Goal: Use online tool/utility: Utilize a website feature to perform a specific function

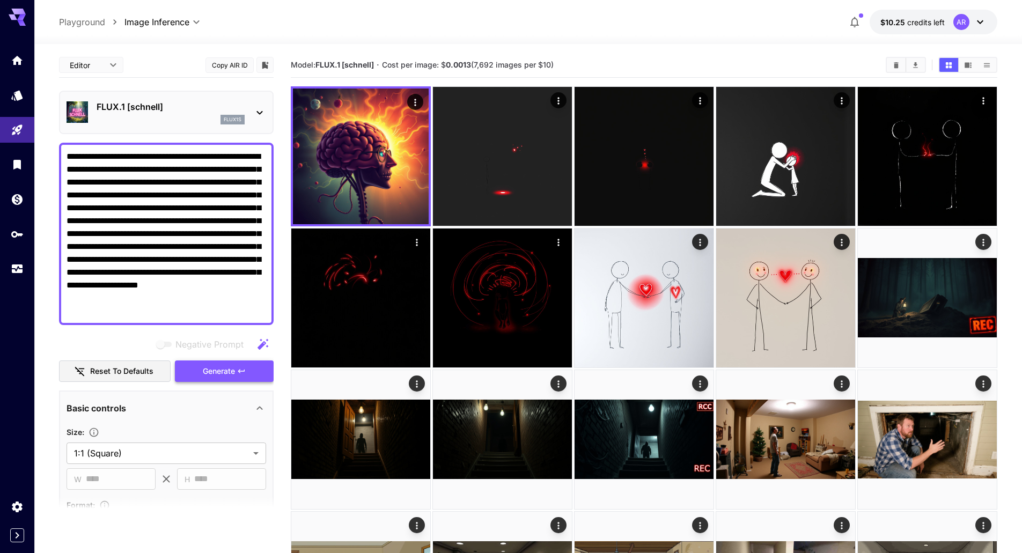
click at [208, 370] on span "Generate" at bounding box center [219, 371] width 32 height 13
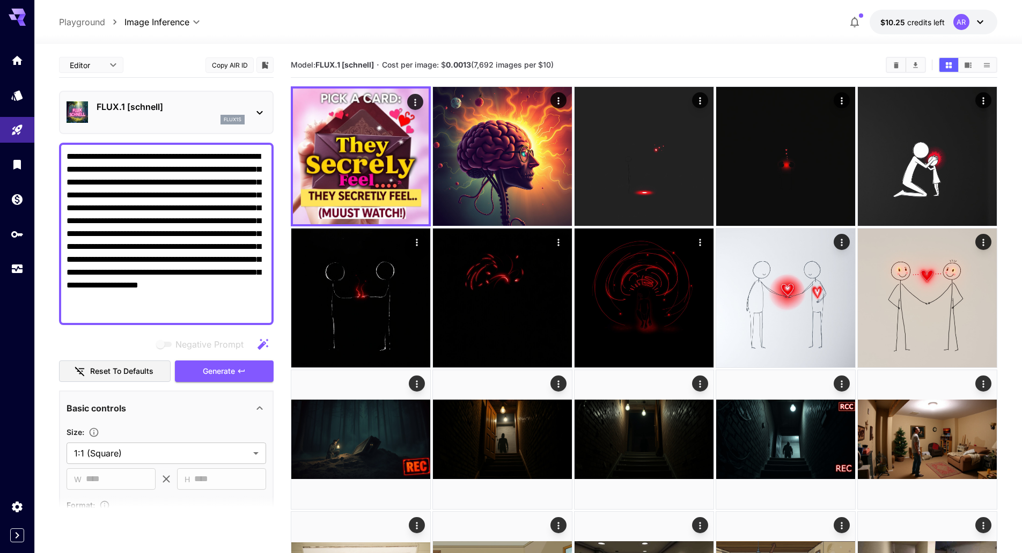
drag, startPoint x: 100, startPoint y: 182, endPoint x: 52, endPoint y: 134, distance: 68.3
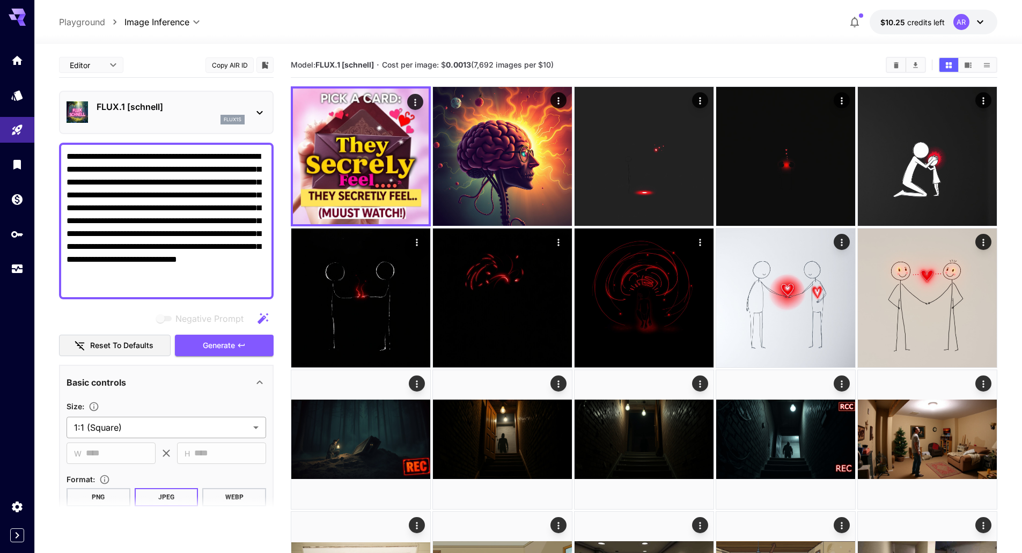
type textarea "**********"
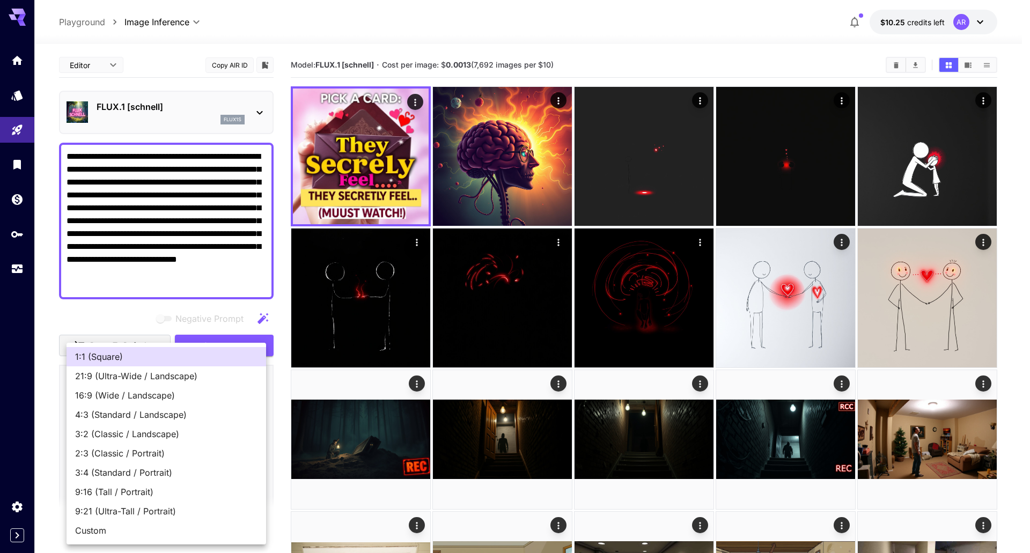
click at [105, 397] on span "16:9 (Wide / Landscape)" at bounding box center [166, 395] width 182 height 13
type input "**********"
type input "****"
type input "***"
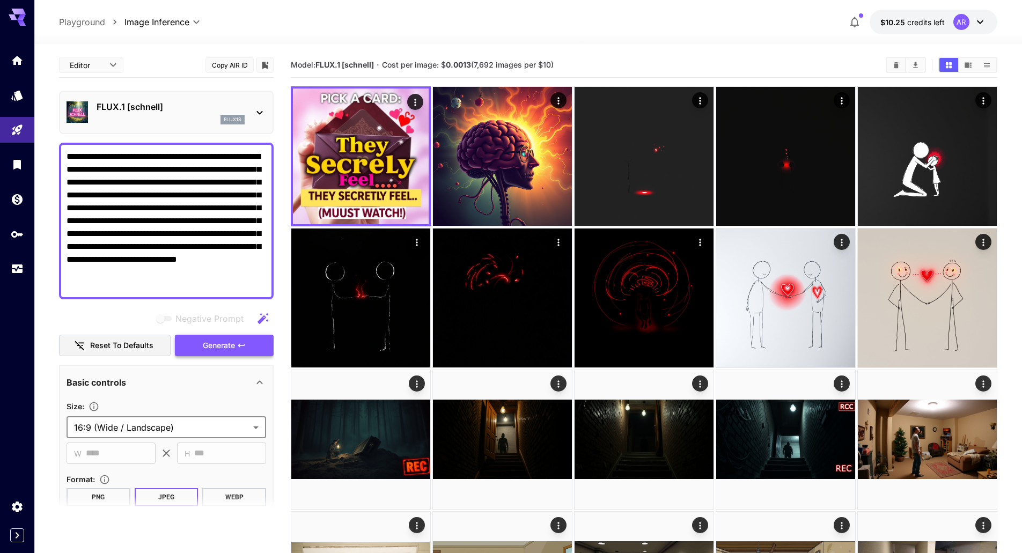
click at [204, 348] on span "Generate" at bounding box center [219, 345] width 32 height 13
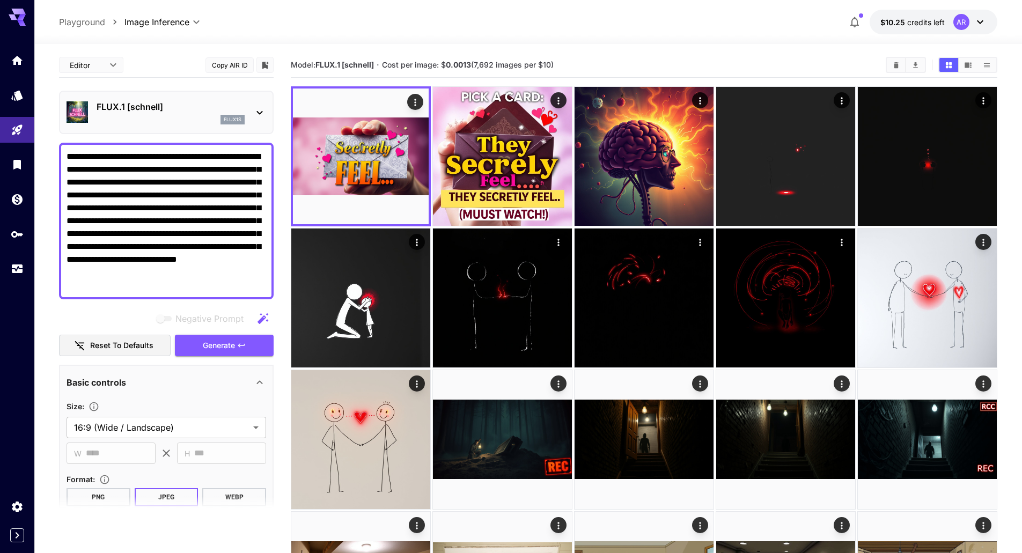
drag, startPoint x: 130, startPoint y: 194, endPoint x: 230, endPoint y: 221, distance: 103.8
click at [230, 221] on textarea "**********" at bounding box center [165, 221] width 199 height 142
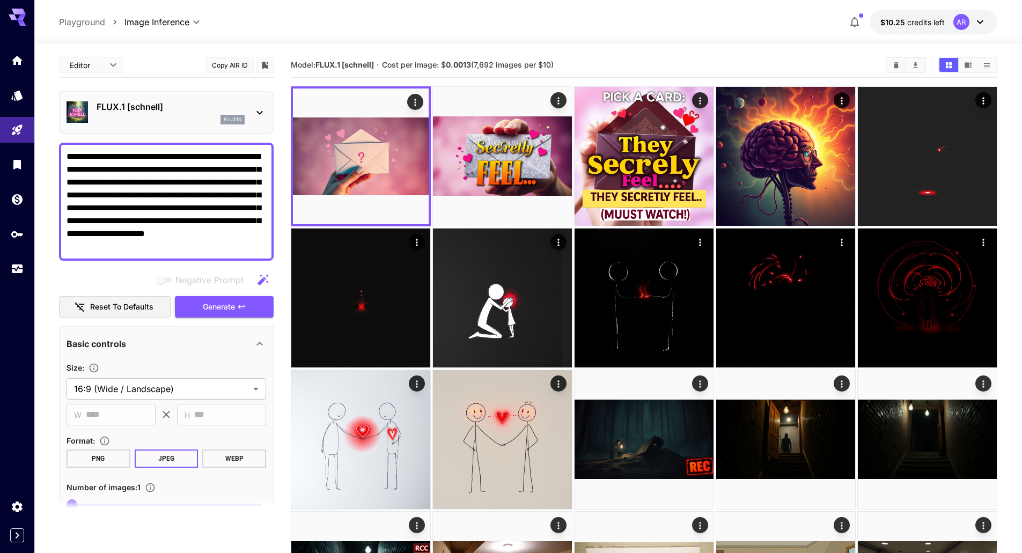
click at [142, 186] on textarea "**********" at bounding box center [165, 201] width 199 height 103
paste textarea "**********"
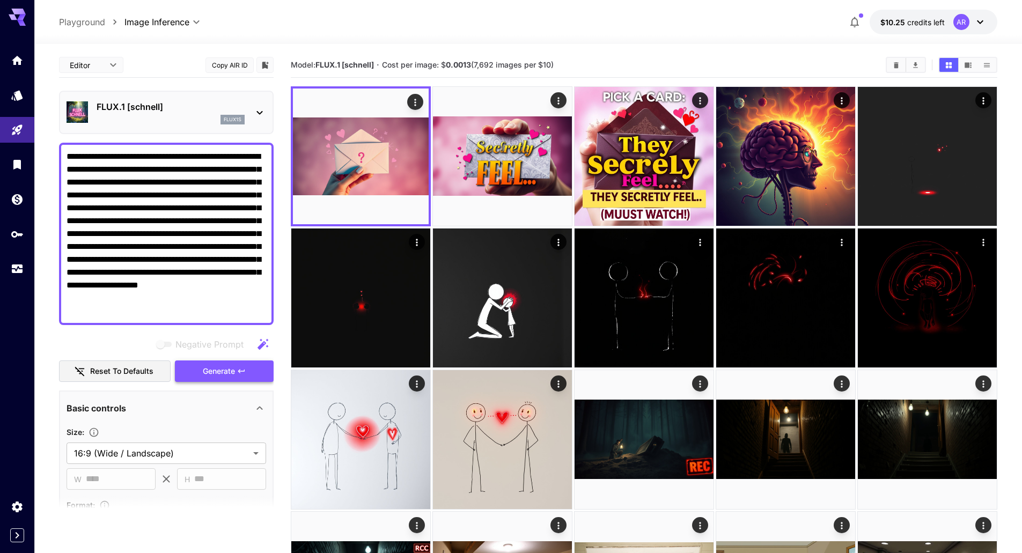
click at [218, 364] on button "Generate" at bounding box center [224, 371] width 99 height 22
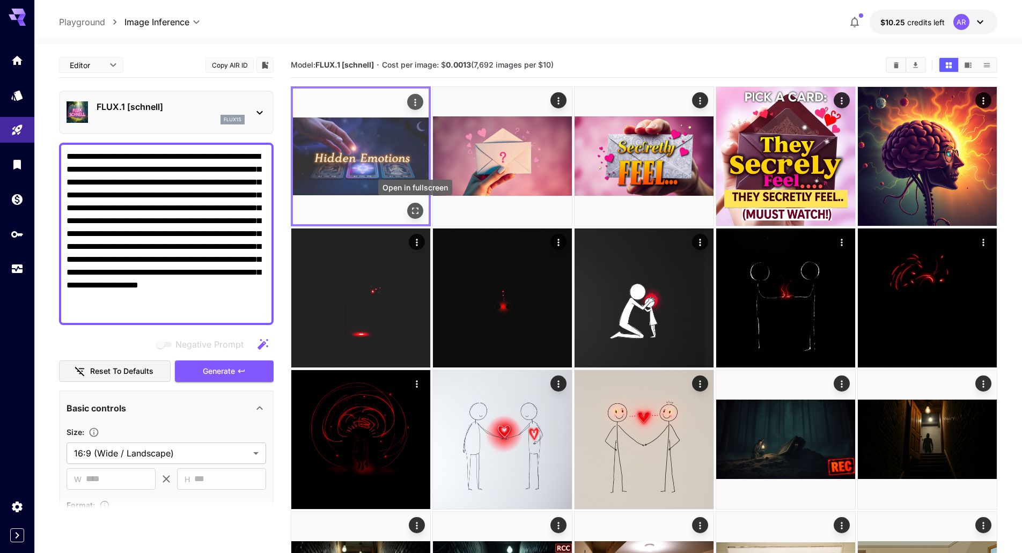
click at [416, 210] on icon "Open in fullscreen" at bounding box center [415, 210] width 11 height 11
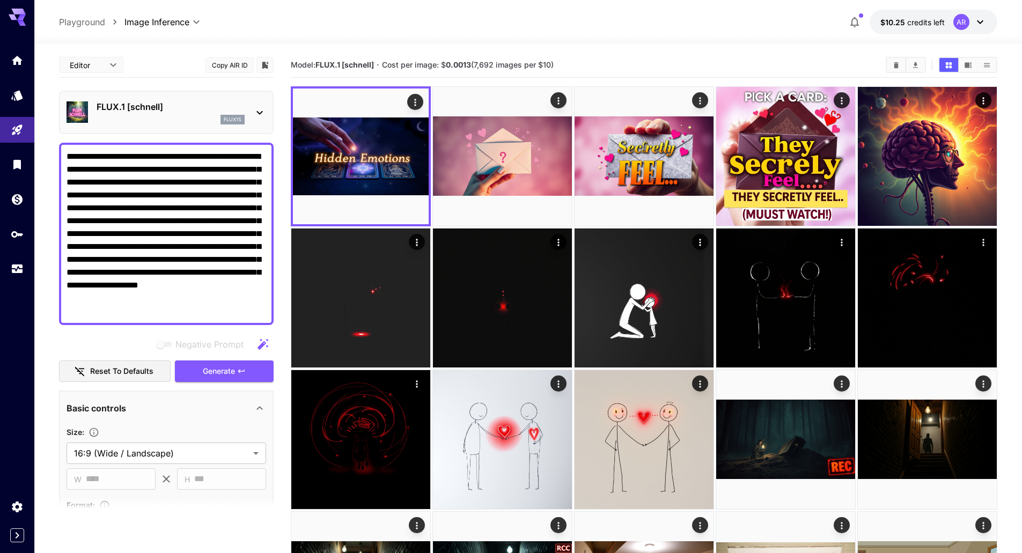
click at [181, 208] on textarea "**********" at bounding box center [165, 233] width 199 height 167
paste textarea
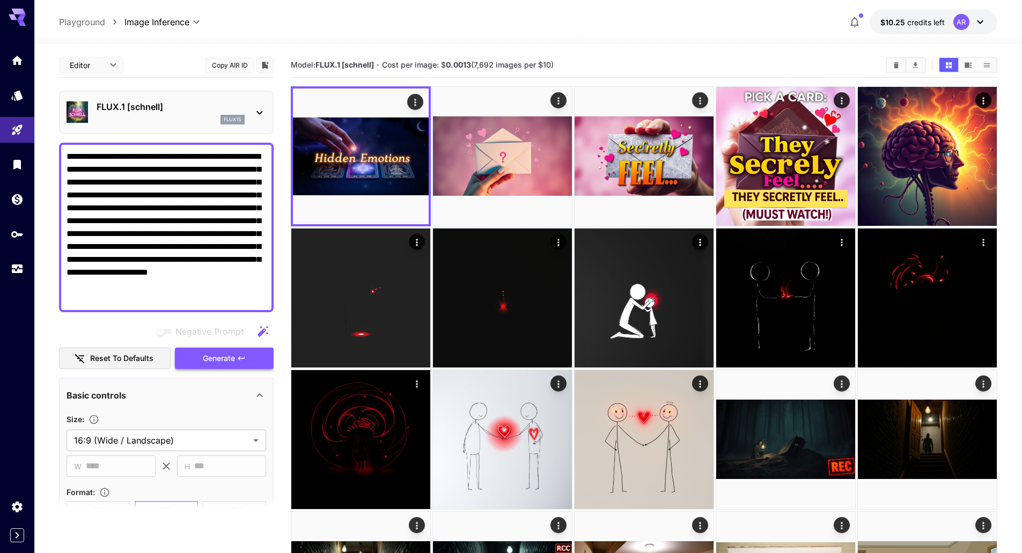
click at [224, 359] on span "Generate" at bounding box center [219, 358] width 32 height 13
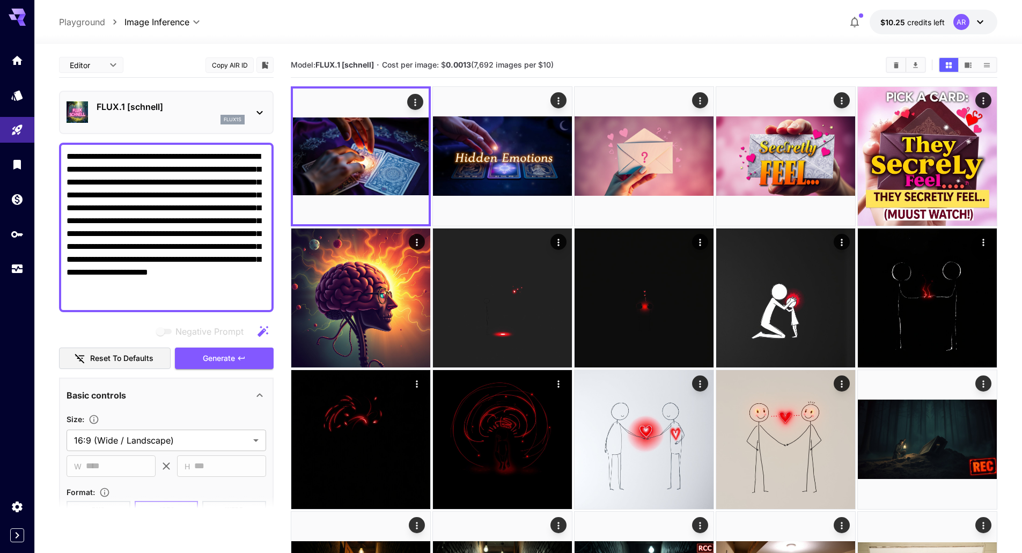
click at [204, 237] on textarea "**********" at bounding box center [165, 227] width 199 height 154
paste textarea
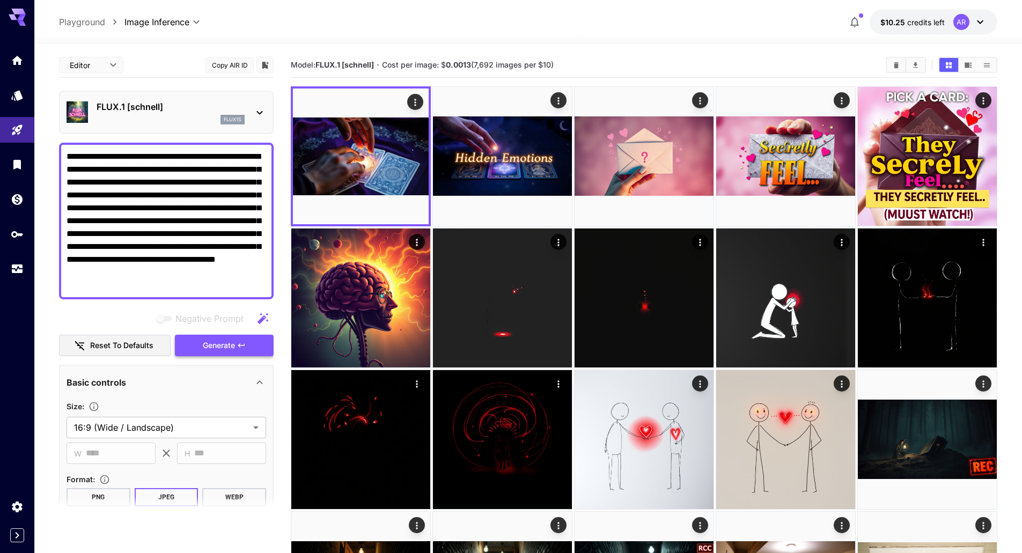
click at [238, 351] on button "Generate" at bounding box center [224, 346] width 99 height 22
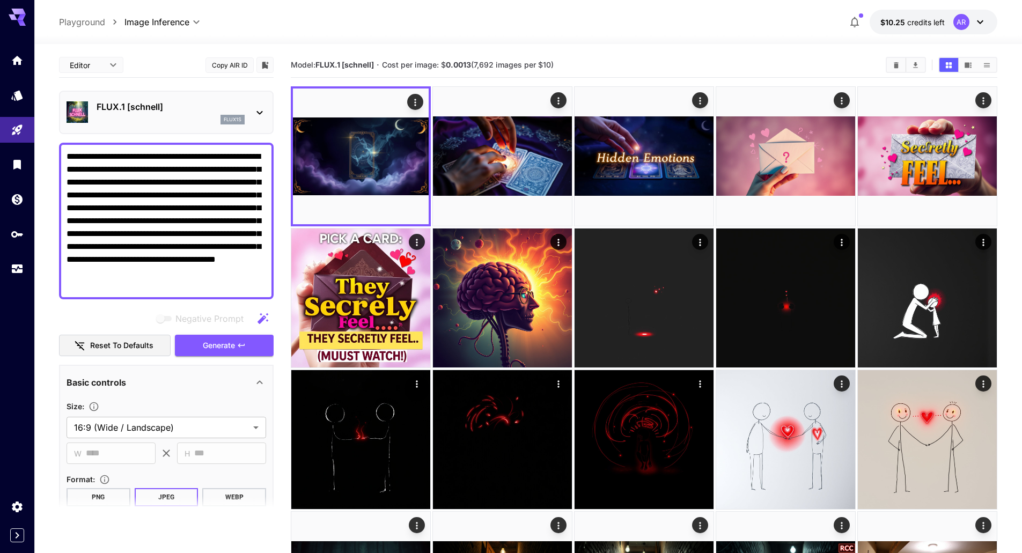
click at [204, 211] on textarea "**********" at bounding box center [165, 221] width 199 height 142
paste textarea
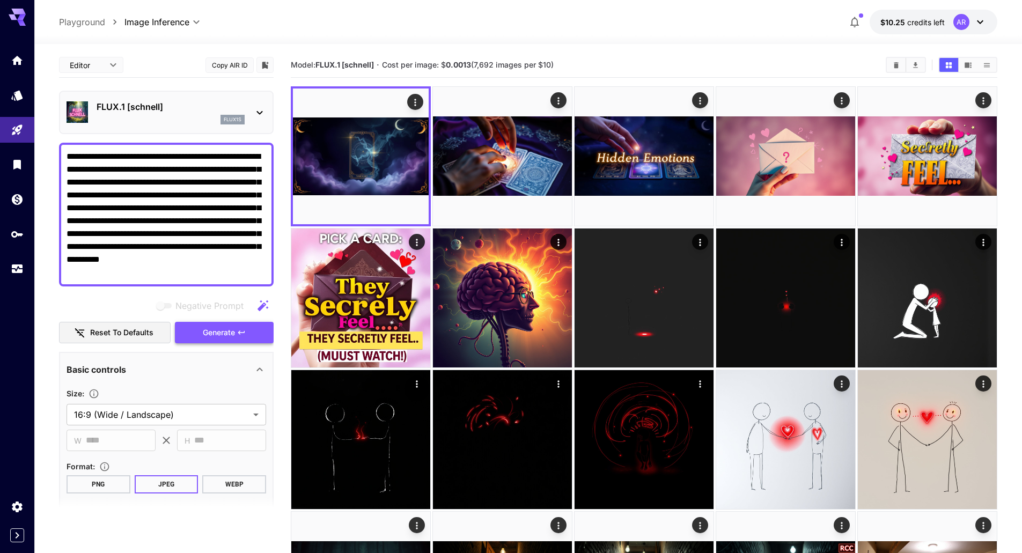
click at [244, 327] on button "Generate" at bounding box center [224, 333] width 99 height 22
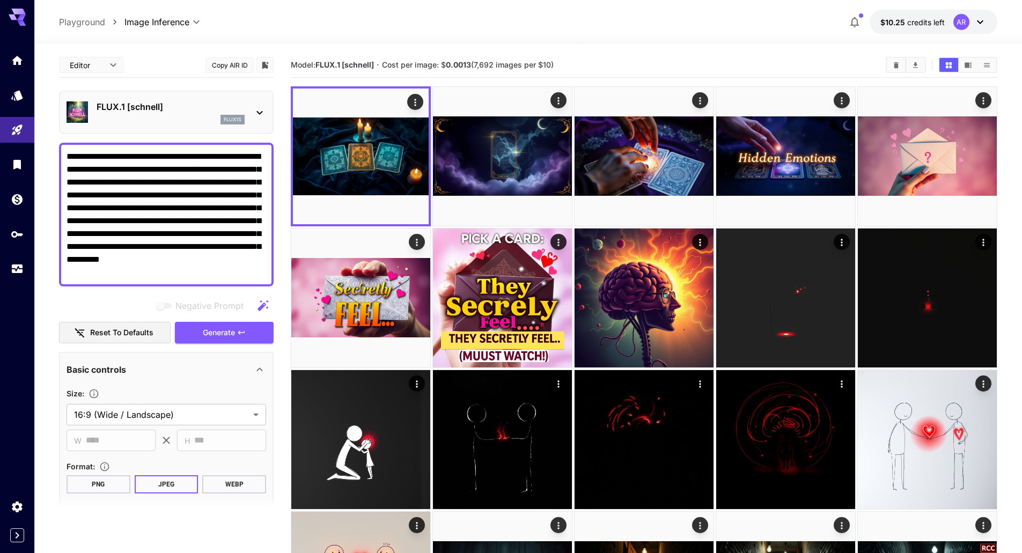
click at [206, 215] on textarea "**********" at bounding box center [165, 214] width 199 height 129
paste textarea
click at [225, 335] on span "Generate" at bounding box center [219, 332] width 32 height 13
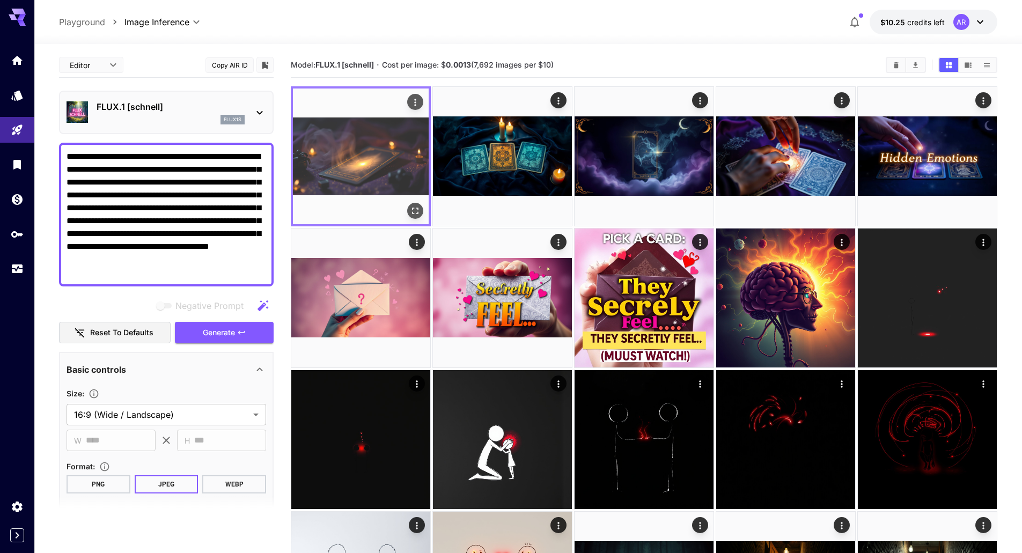
click at [383, 150] on img at bounding box center [361, 156] width 136 height 136
click at [415, 208] on icon "Open in fullscreen" at bounding box center [415, 210] width 11 height 11
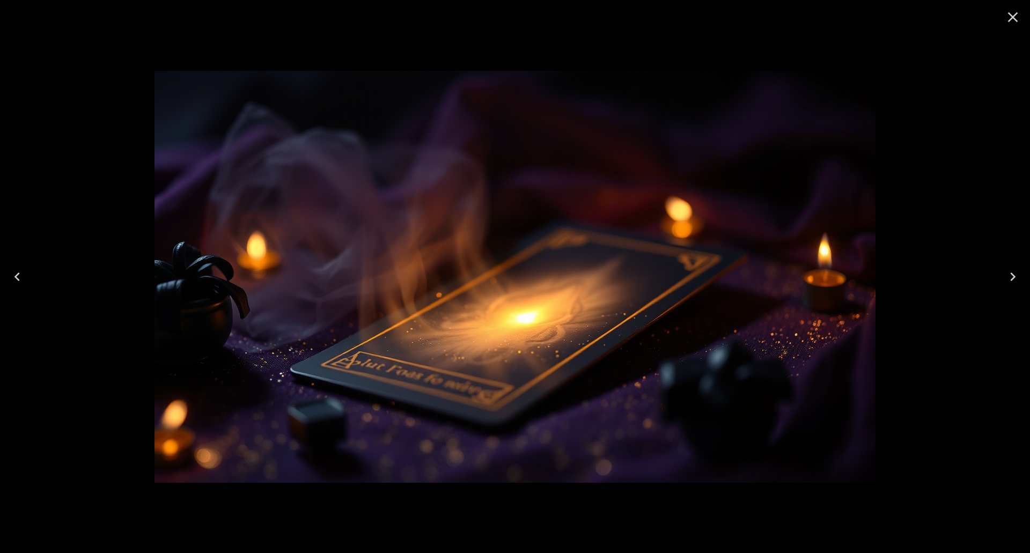
click at [1017, 274] on icon "Next" at bounding box center [1012, 276] width 17 height 17
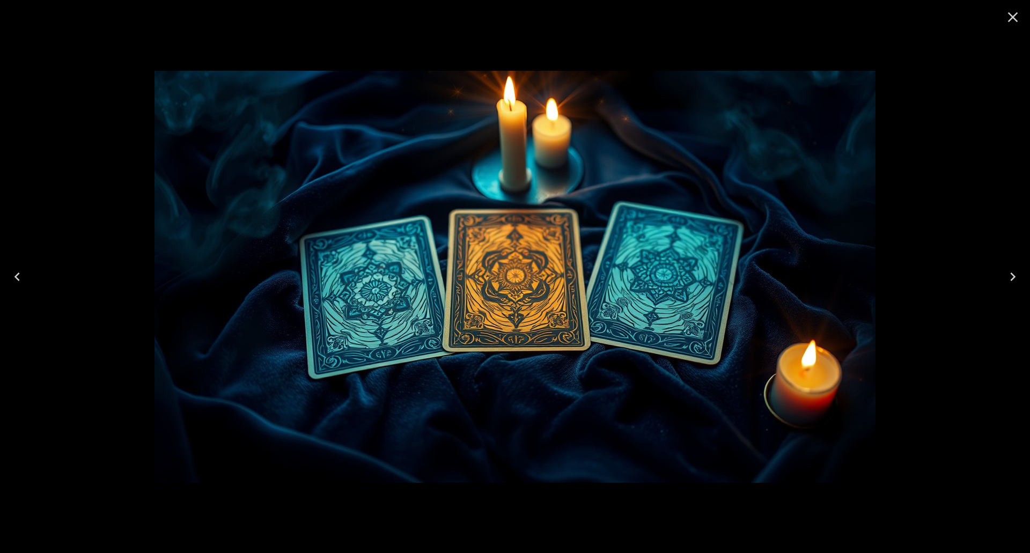
click at [1017, 274] on icon "Next" at bounding box center [1012, 276] width 17 height 17
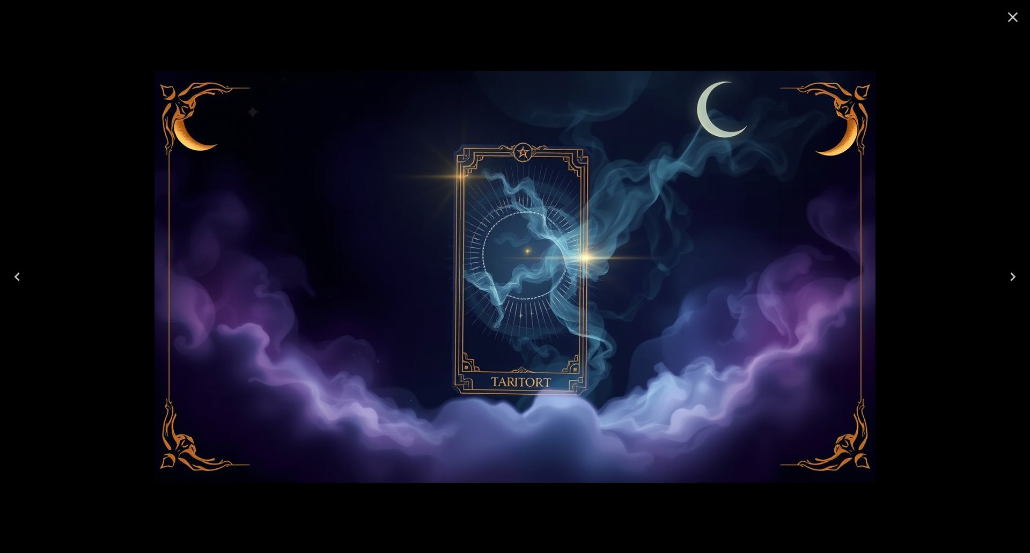
click at [16, 275] on icon "Previous" at bounding box center [17, 276] width 17 height 17
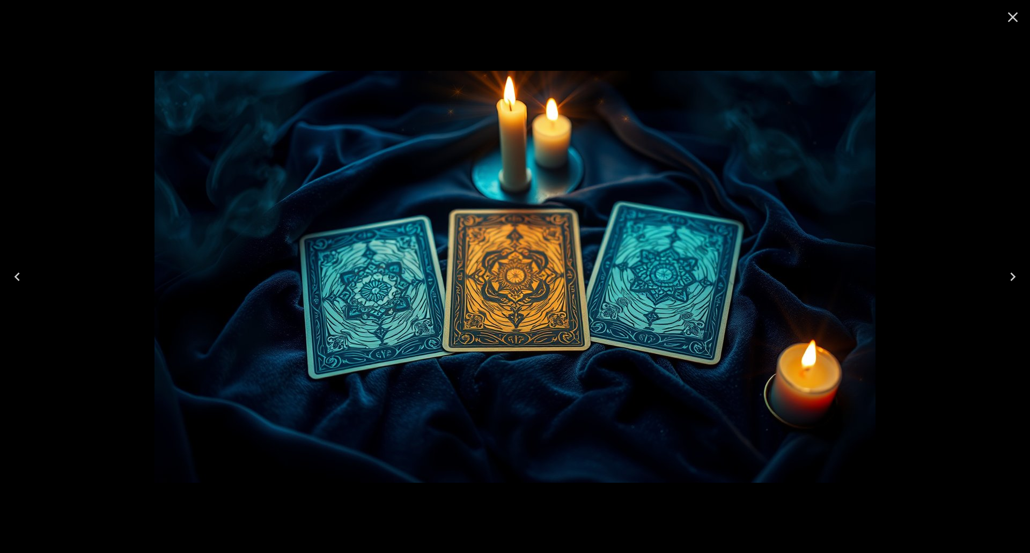
click at [16, 275] on icon "Previous" at bounding box center [17, 276] width 17 height 17
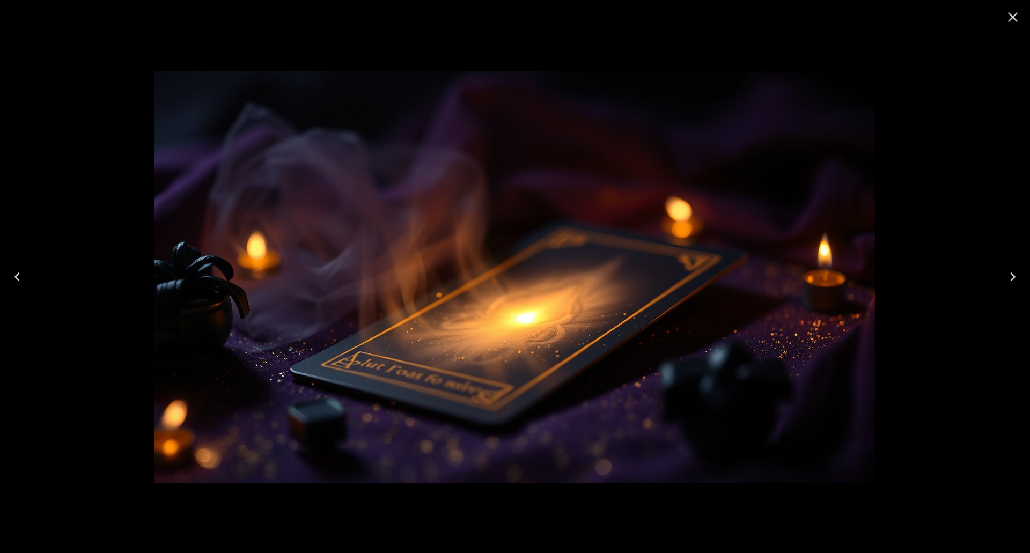
click at [1010, 270] on icon "Next" at bounding box center [1012, 276] width 17 height 17
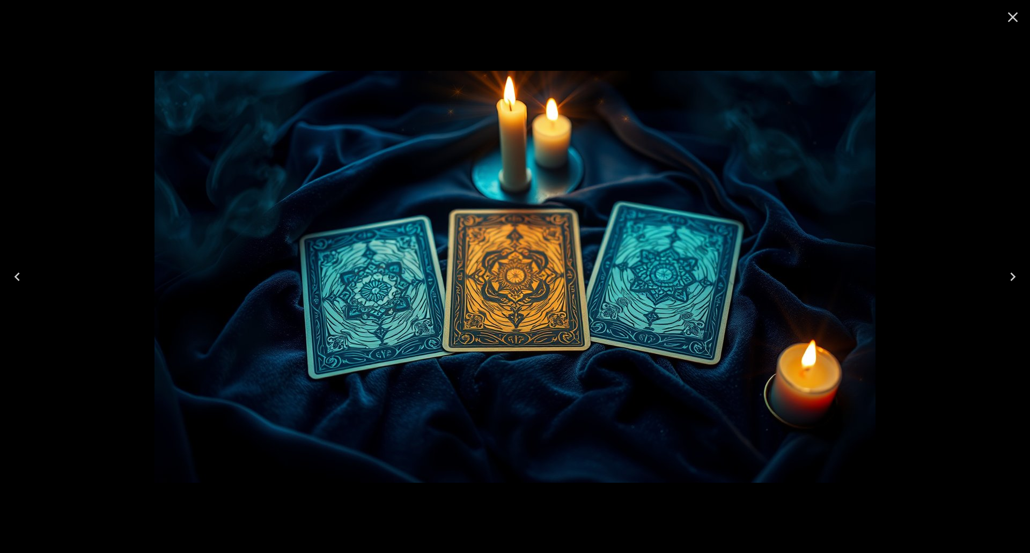
click at [1021, 274] on button "Next" at bounding box center [1012, 276] width 34 height 43
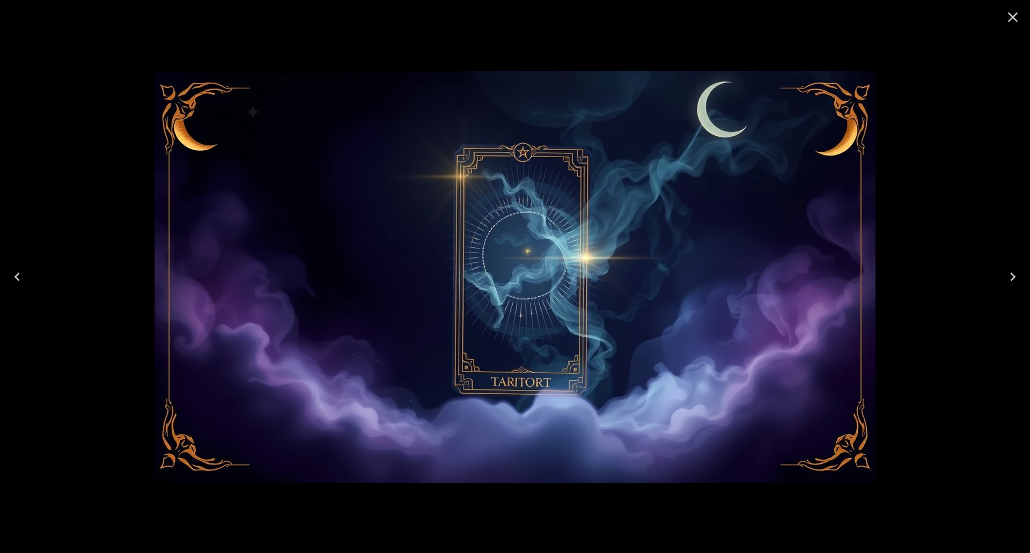
click at [1015, 275] on icon "Next" at bounding box center [1012, 276] width 17 height 17
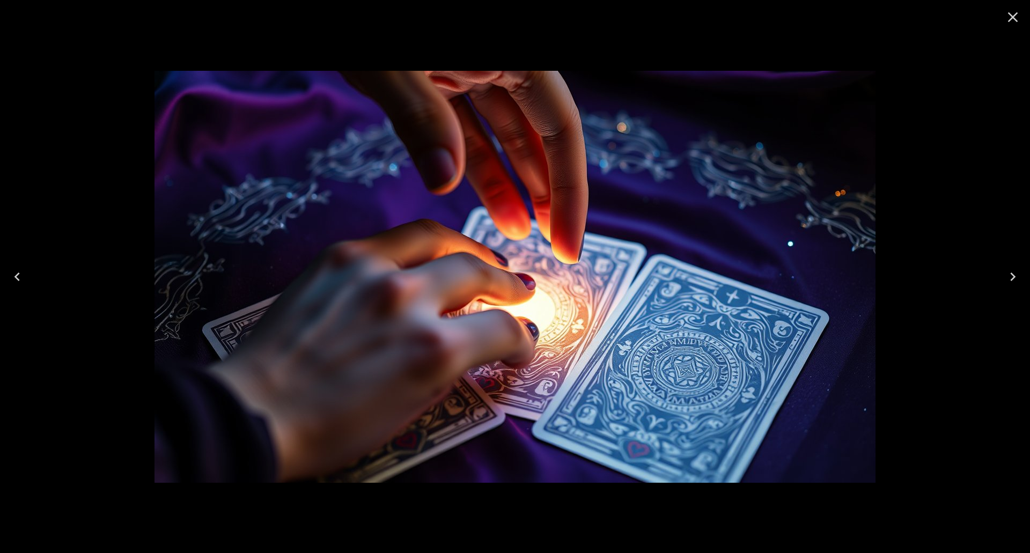
click at [1014, 17] on icon "Close" at bounding box center [1013, 17] width 10 height 10
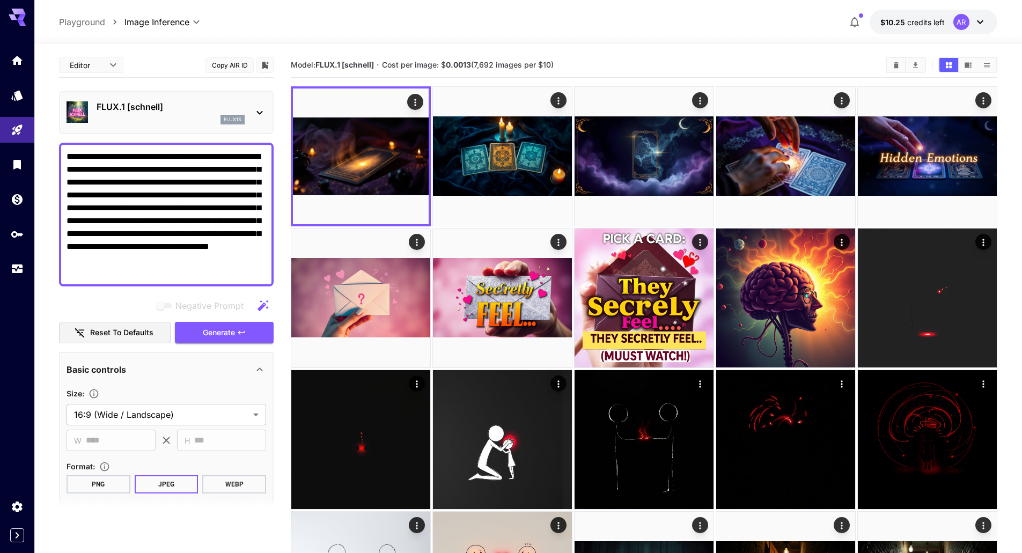
click at [107, 245] on textarea "**********" at bounding box center [165, 214] width 199 height 129
paste textarea "**********"
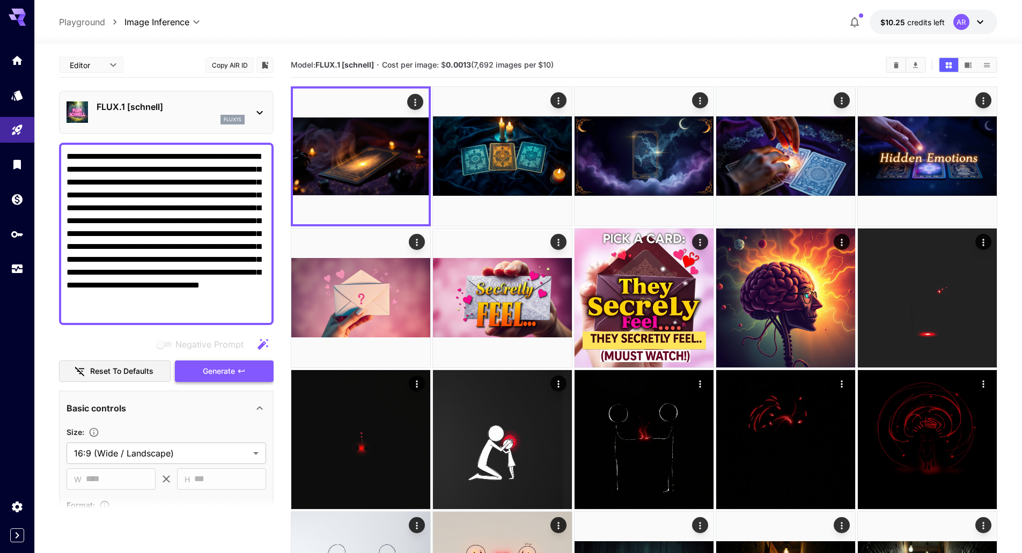
click at [220, 368] on span "Generate" at bounding box center [219, 371] width 32 height 13
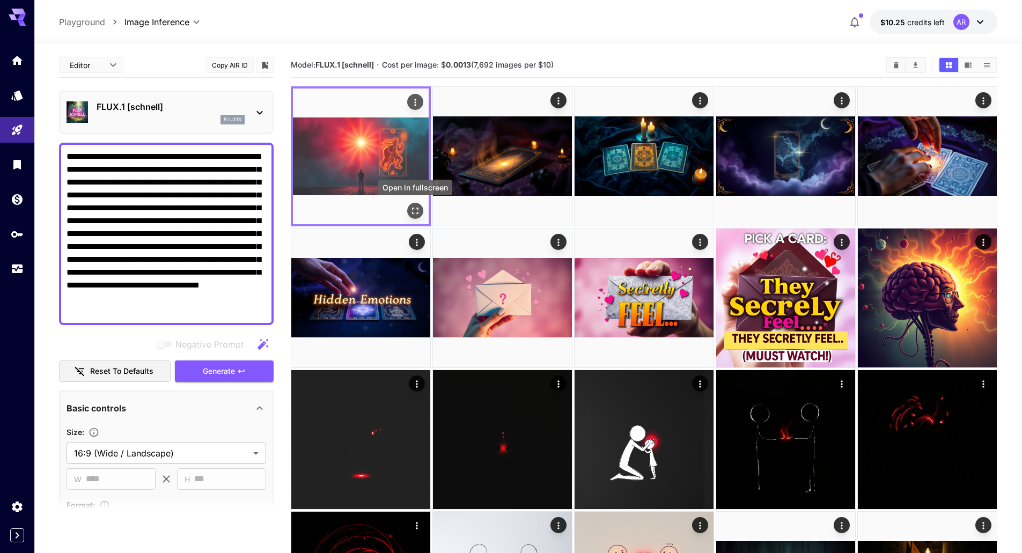
click at [419, 209] on icon "Open in fullscreen" at bounding box center [415, 210] width 11 height 11
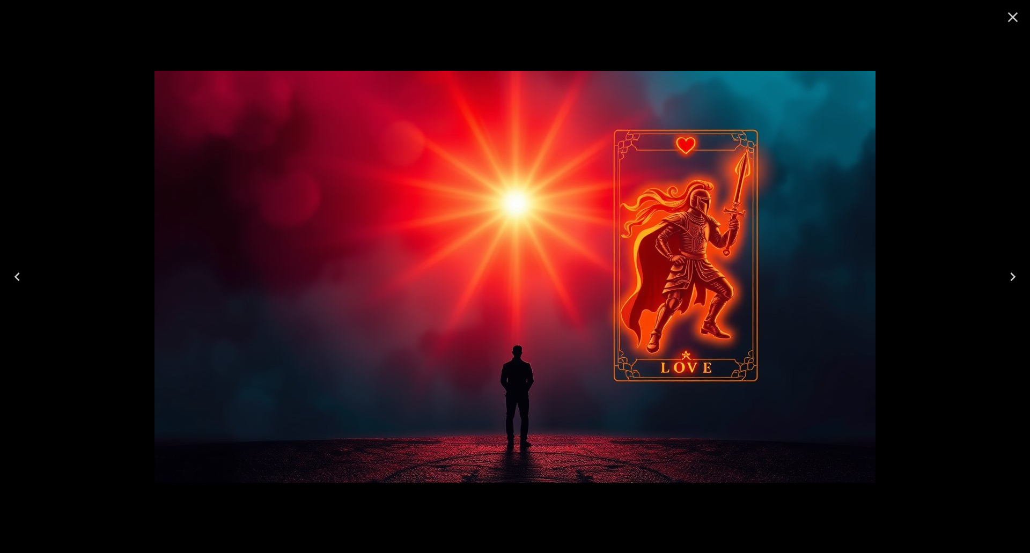
drag, startPoint x: 256, startPoint y: 11, endPoint x: 564, endPoint y: 13, distance: 308.4
click at [258, 11] on div at bounding box center [515, 276] width 1030 height 553
click at [1007, 14] on icon "Close" at bounding box center [1012, 17] width 17 height 17
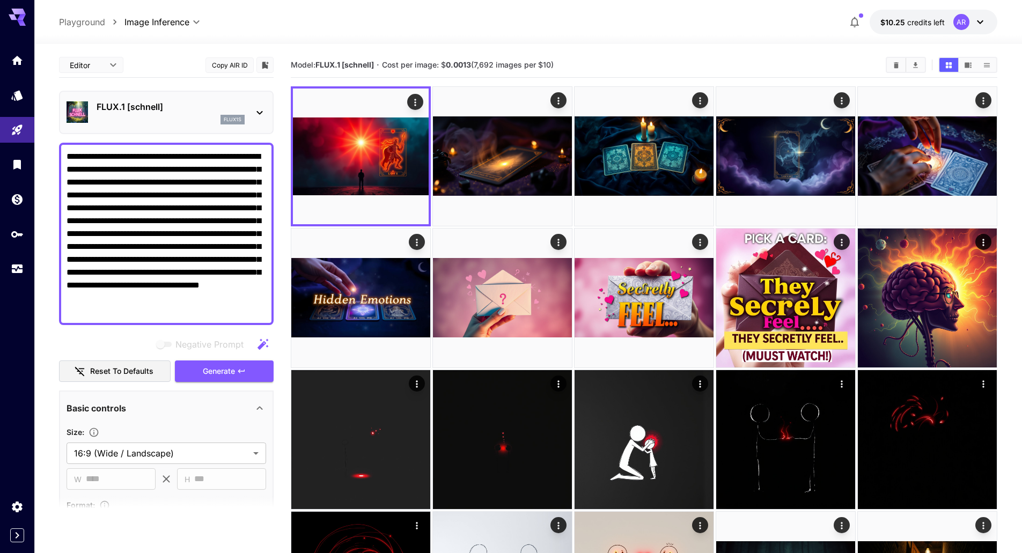
click at [146, 188] on textarea "**********" at bounding box center [165, 233] width 199 height 167
paste textarea "**********"
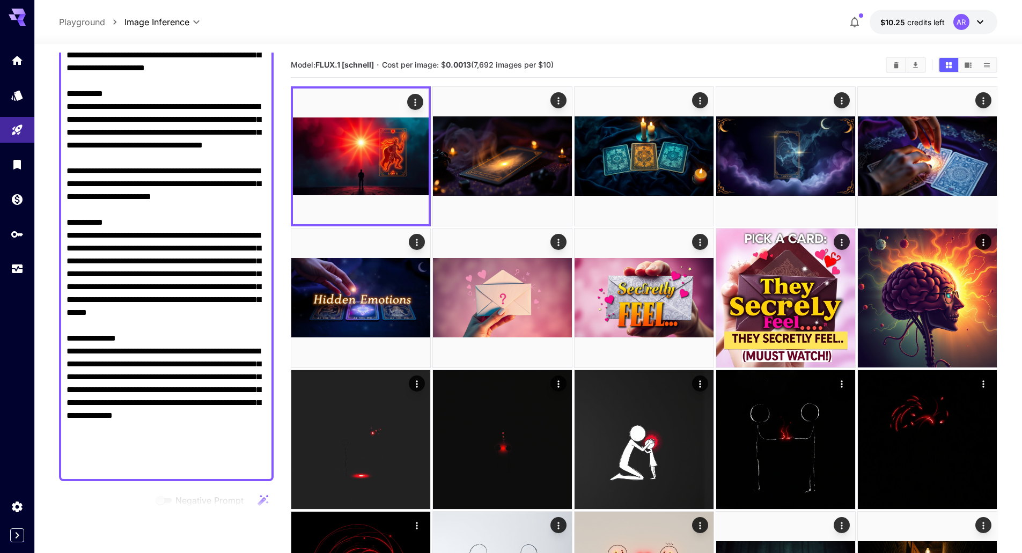
scroll to position [422, 0]
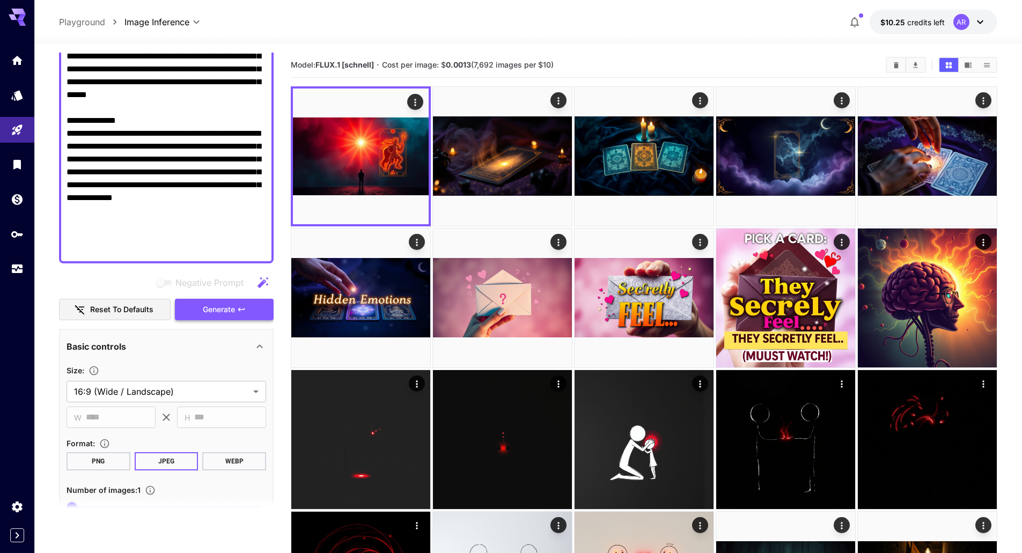
click at [235, 316] on button "Generate" at bounding box center [224, 310] width 99 height 22
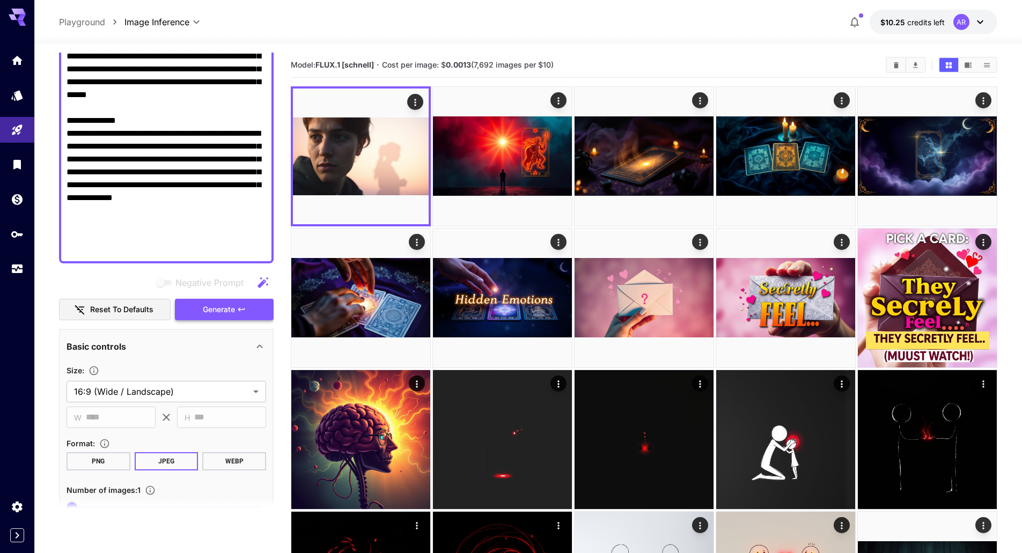
click at [220, 313] on span "Generate" at bounding box center [219, 309] width 32 height 13
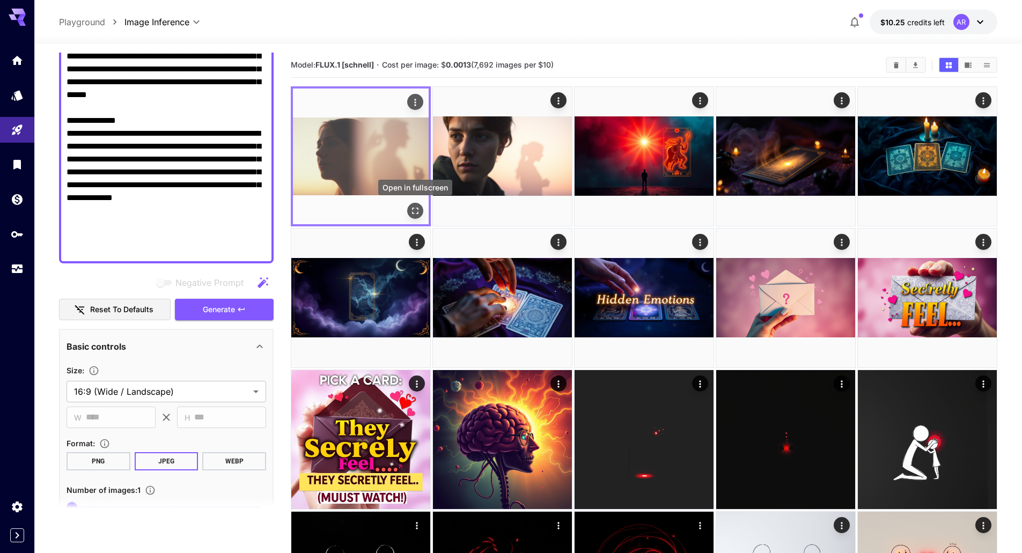
click at [418, 209] on icon "Open in fullscreen" at bounding box center [415, 210] width 11 height 11
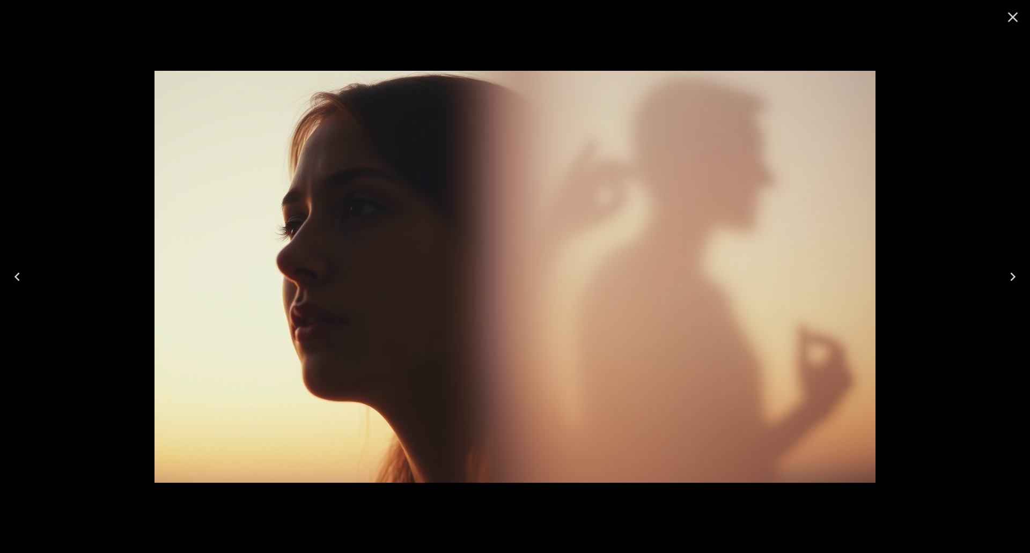
click at [185, 14] on div at bounding box center [515, 276] width 1030 height 553
click at [1019, 13] on icon "Close" at bounding box center [1012, 17] width 17 height 17
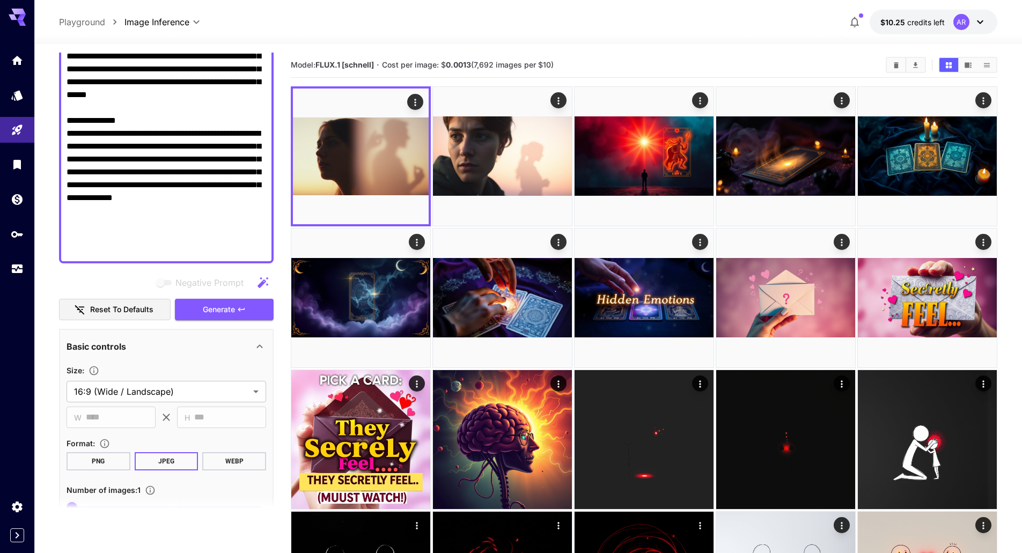
paste textarea "**********"
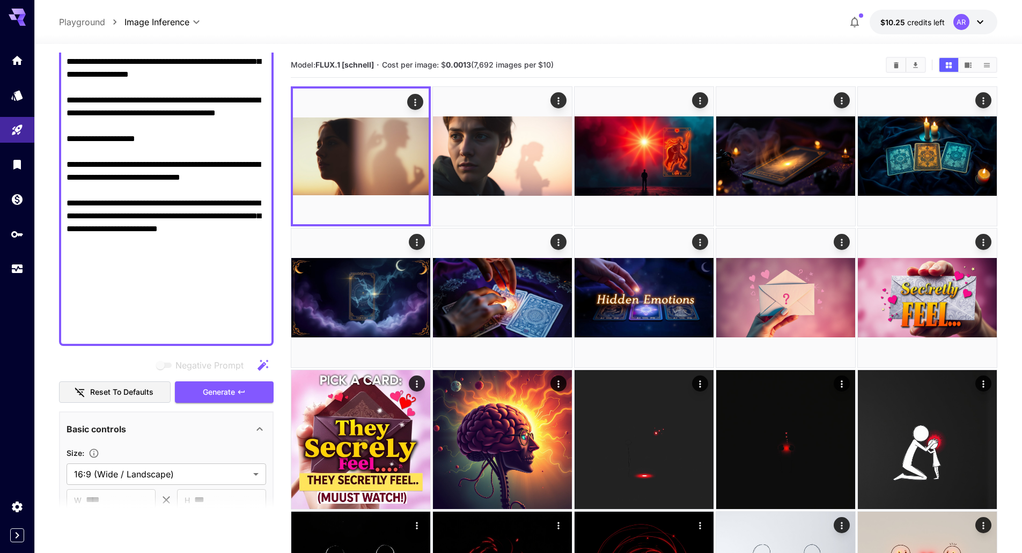
scroll to position [682, 0]
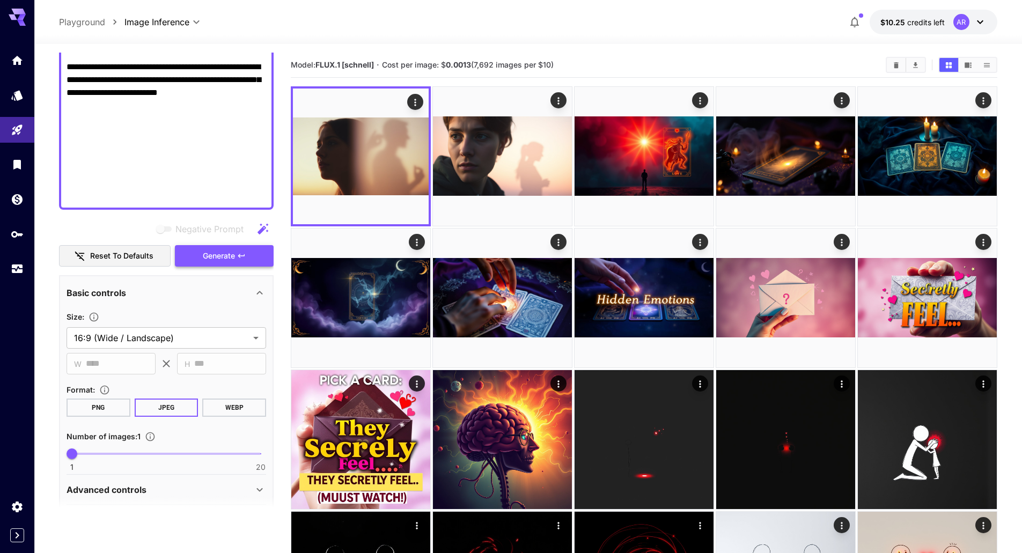
click at [232, 245] on button "Generate" at bounding box center [224, 256] width 99 height 22
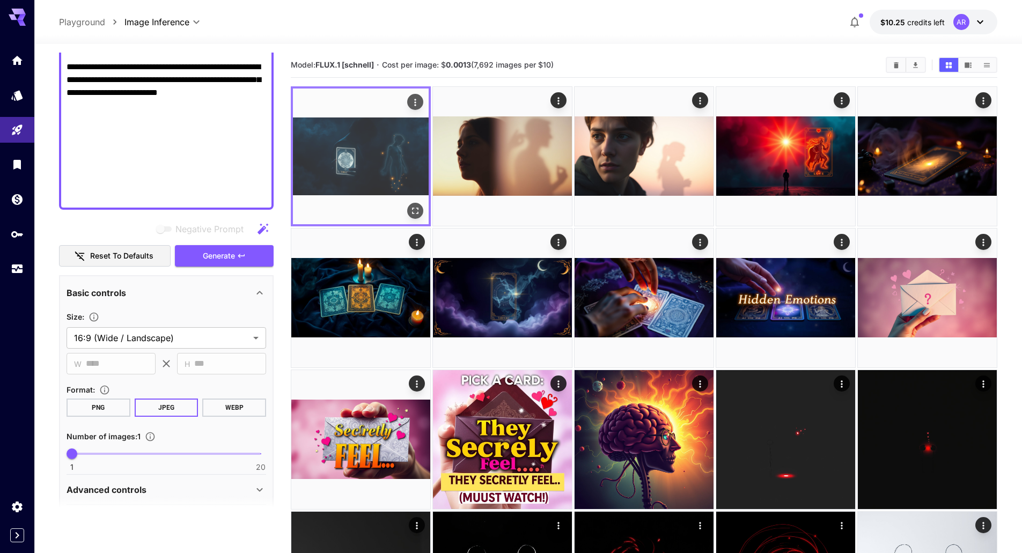
click at [417, 212] on icon "Open in fullscreen" at bounding box center [415, 211] width 6 height 6
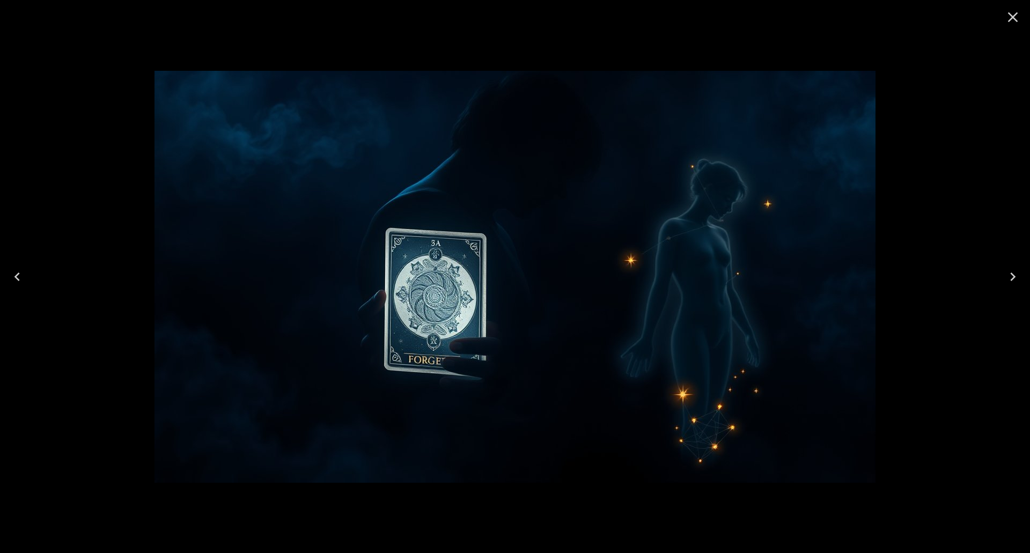
click at [1012, 18] on icon "Close" at bounding box center [1013, 17] width 10 height 10
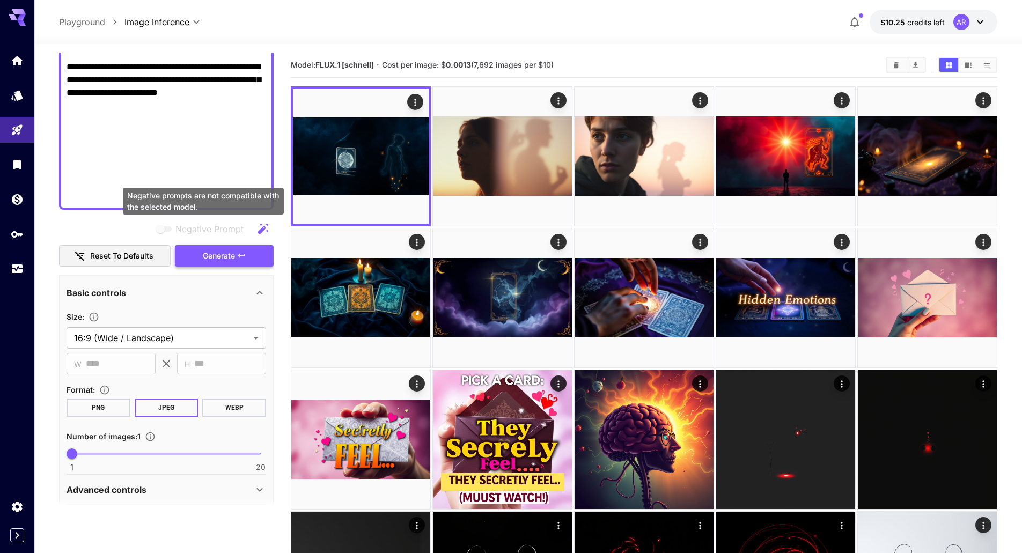
click at [211, 250] on span "Generate" at bounding box center [219, 255] width 32 height 13
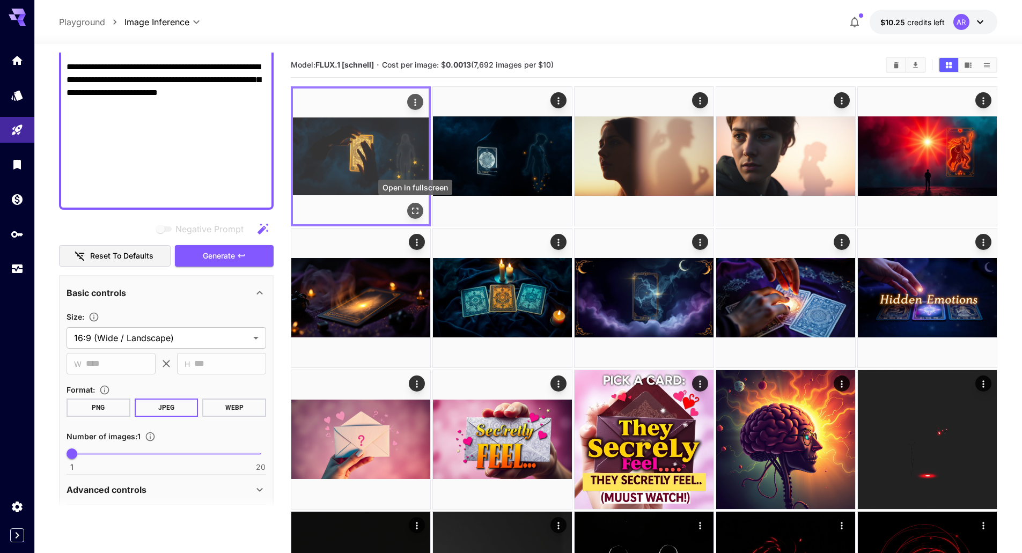
click at [418, 210] on icon "Open in fullscreen" at bounding box center [415, 210] width 11 height 11
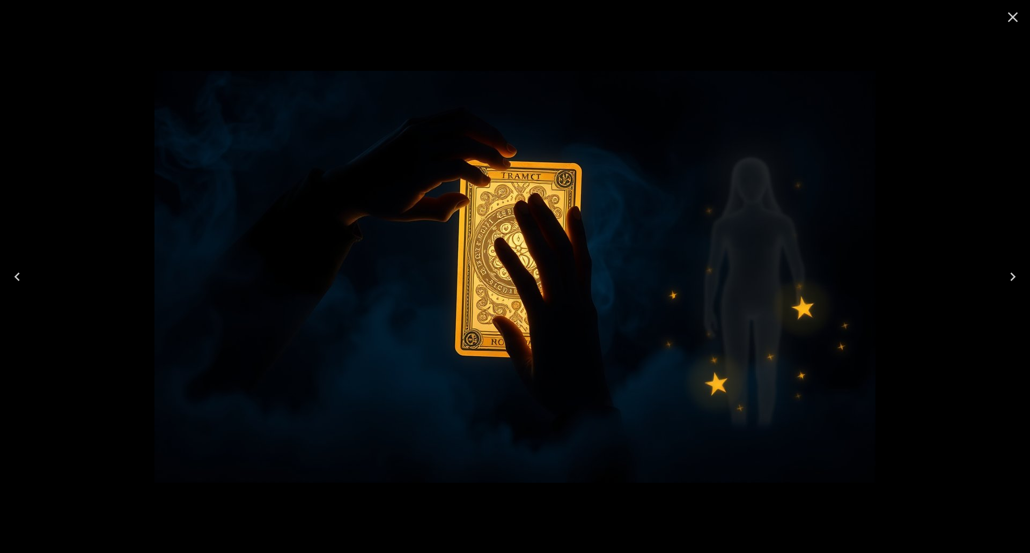
click at [1014, 20] on icon "Close" at bounding box center [1012, 17] width 17 height 17
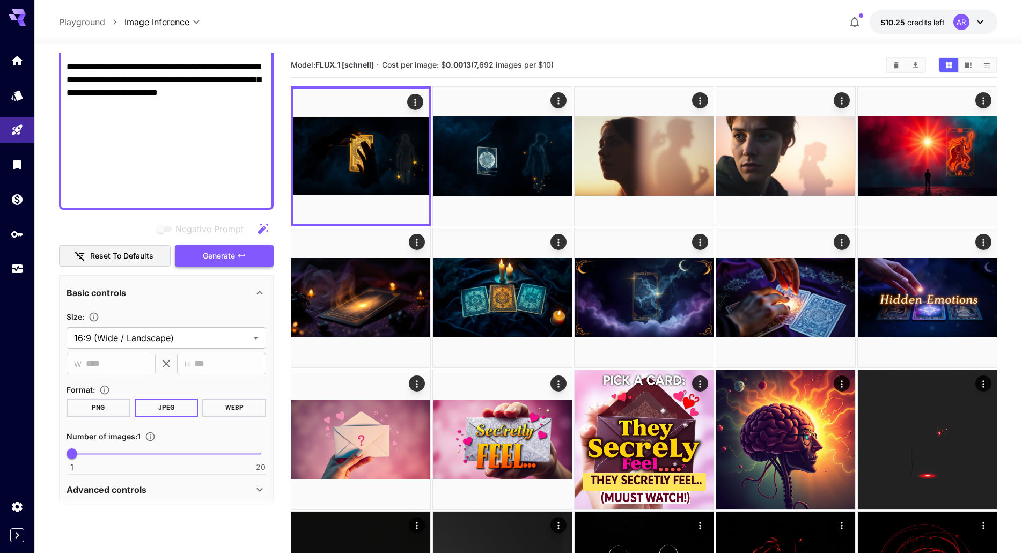
click at [214, 255] on span "Generate" at bounding box center [219, 255] width 32 height 13
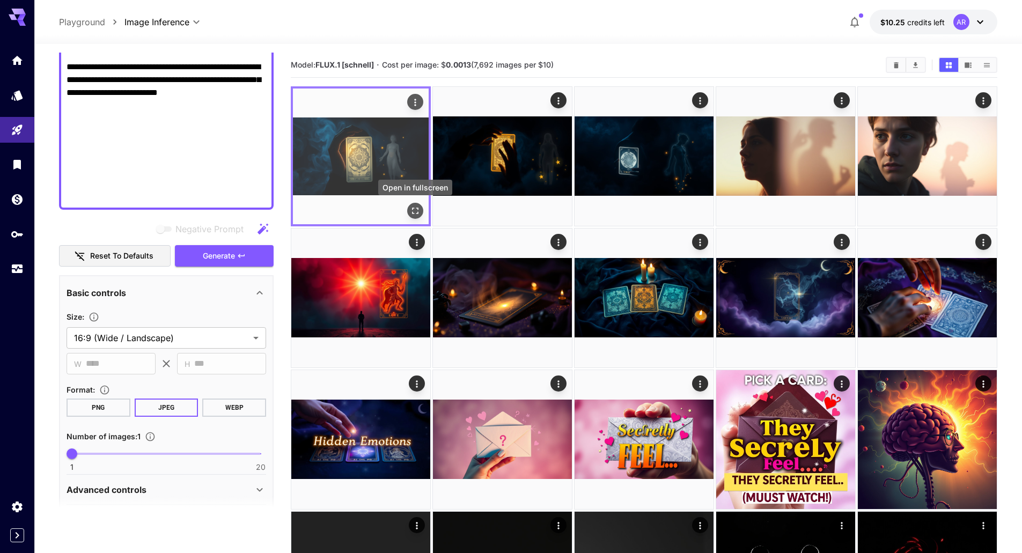
click at [415, 208] on icon "Open in fullscreen" at bounding box center [415, 210] width 11 height 11
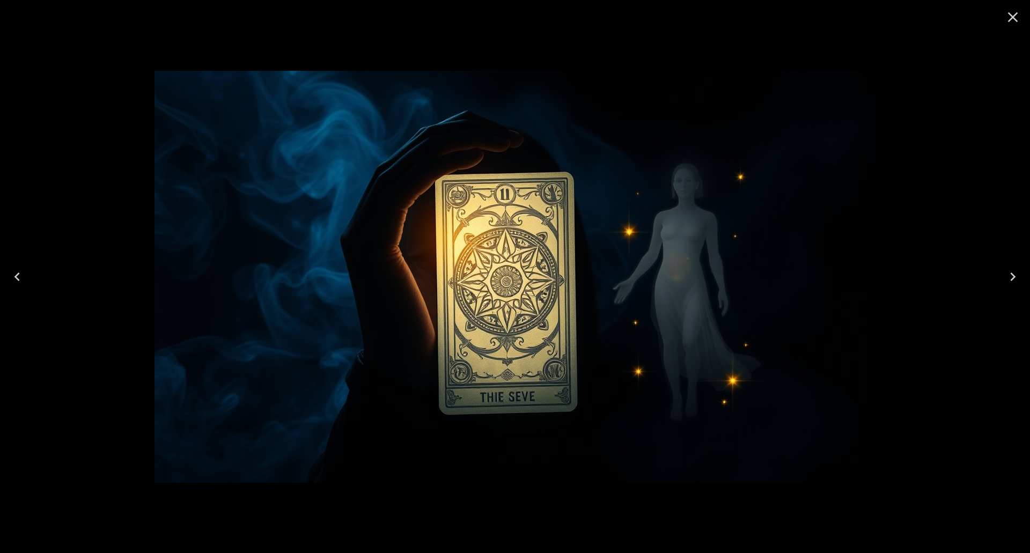
click at [1016, 279] on icon "Next" at bounding box center [1012, 276] width 17 height 17
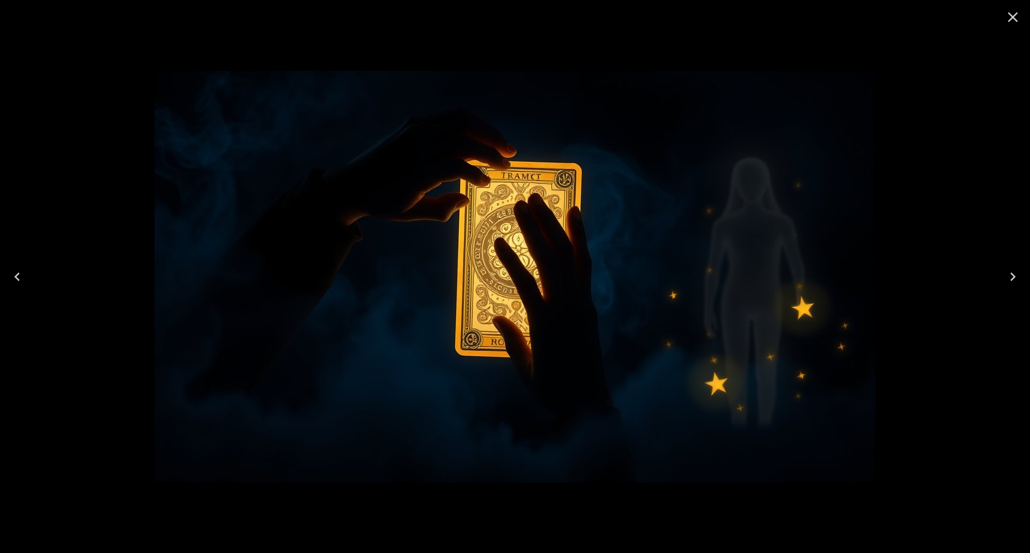
click at [1016, 279] on icon "Next" at bounding box center [1012, 276] width 17 height 17
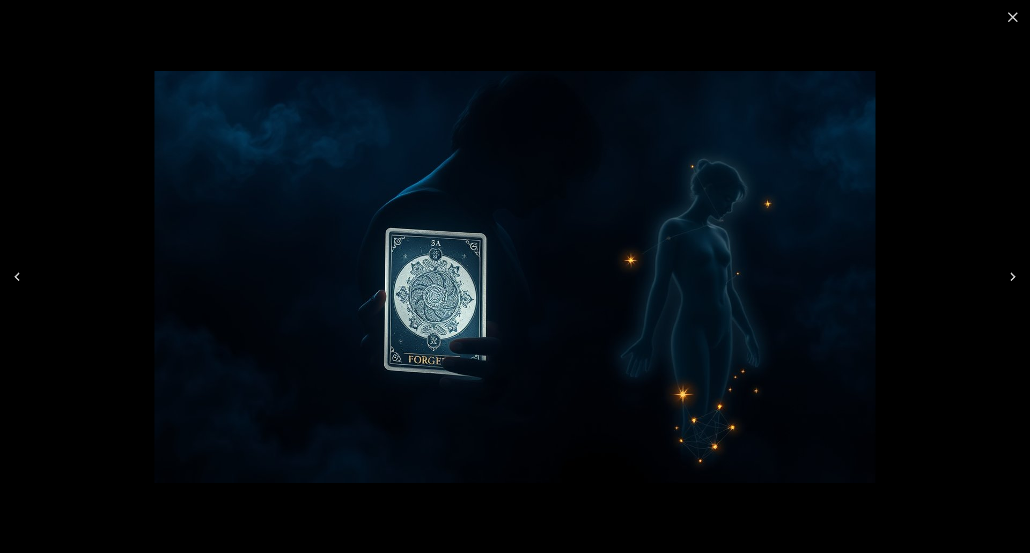
click at [659, 37] on div at bounding box center [515, 276] width 1030 height 553
click at [19, 266] on button "Previous" at bounding box center [17, 276] width 34 height 43
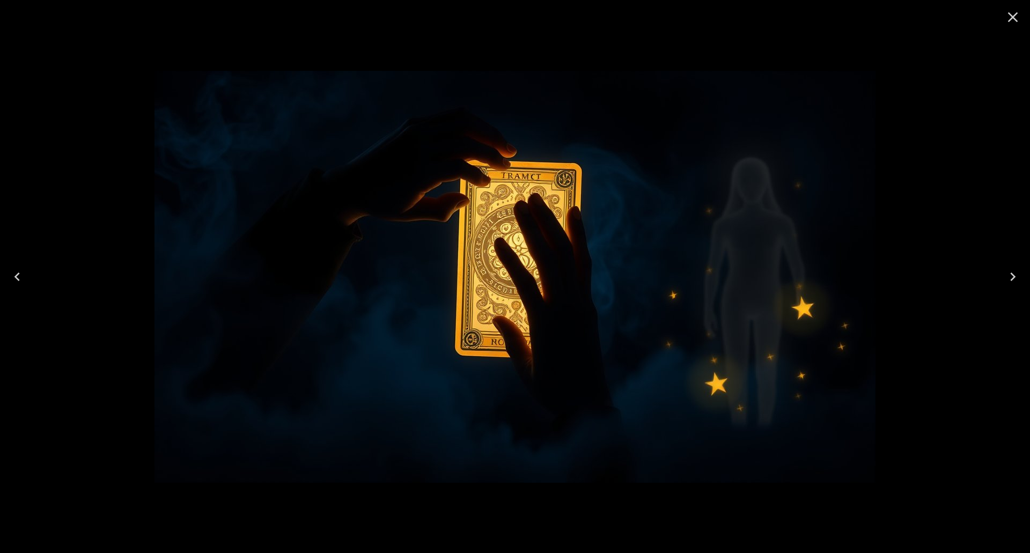
click at [19, 266] on button "Previous" at bounding box center [17, 276] width 34 height 43
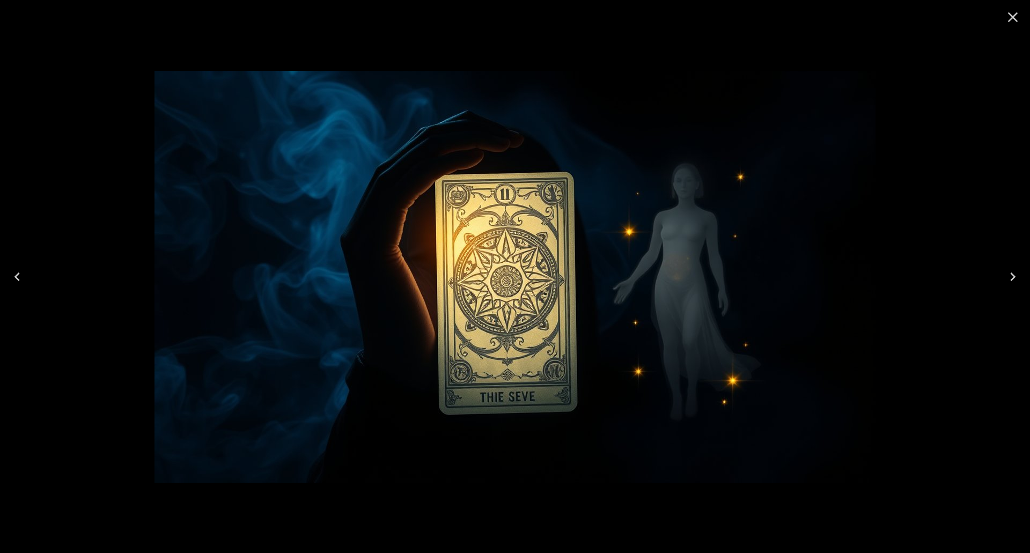
click at [19, 266] on button "Previous" at bounding box center [17, 276] width 34 height 43
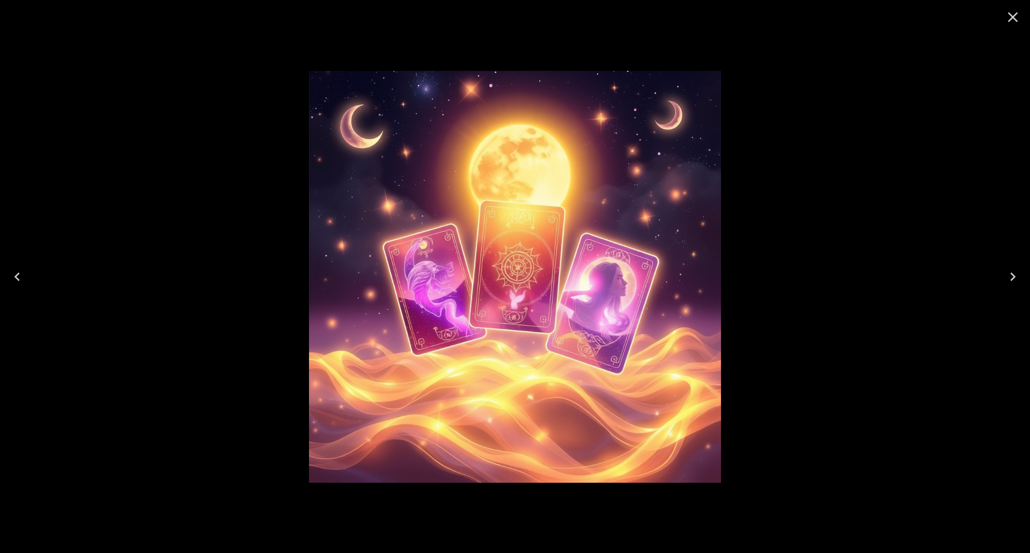
click at [1012, 14] on icon "Close" at bounding box center [1012, 17] width 17 height 17
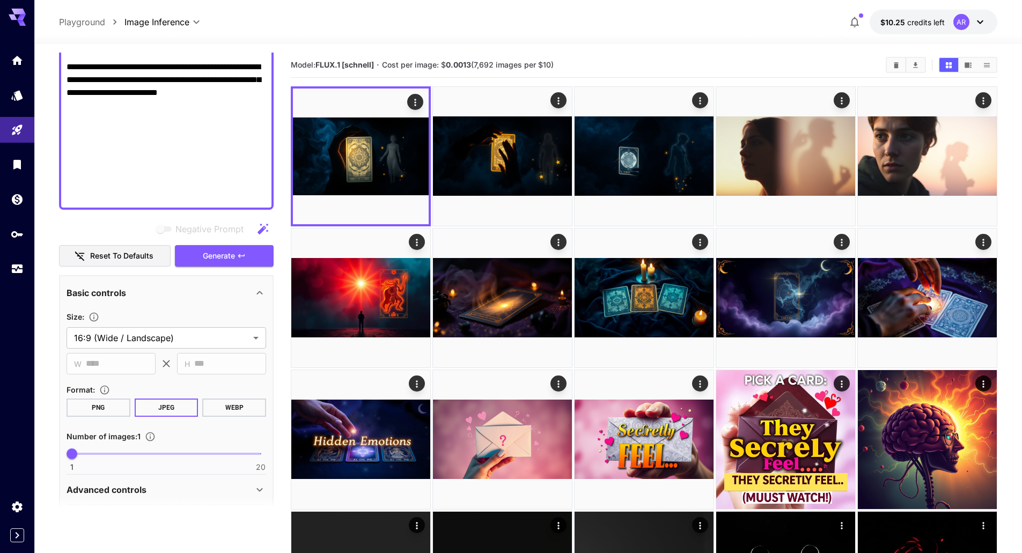
click at [203, 249] on span "Generate" at bounding box center [219, 255] width 32 height 13
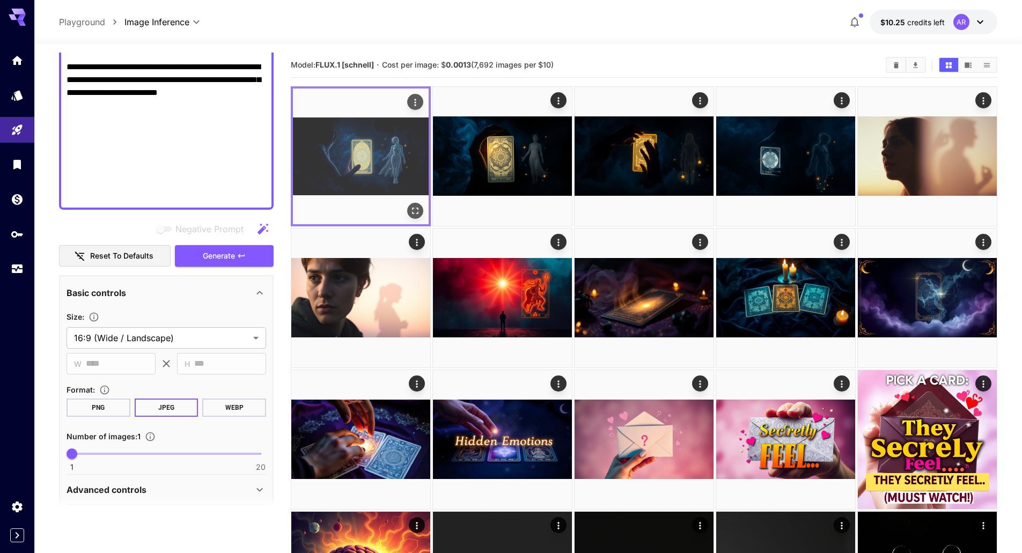
click at [417, 206] on icon "Open in fullscreen" at bounding box center [415, 210] width 11 height 11
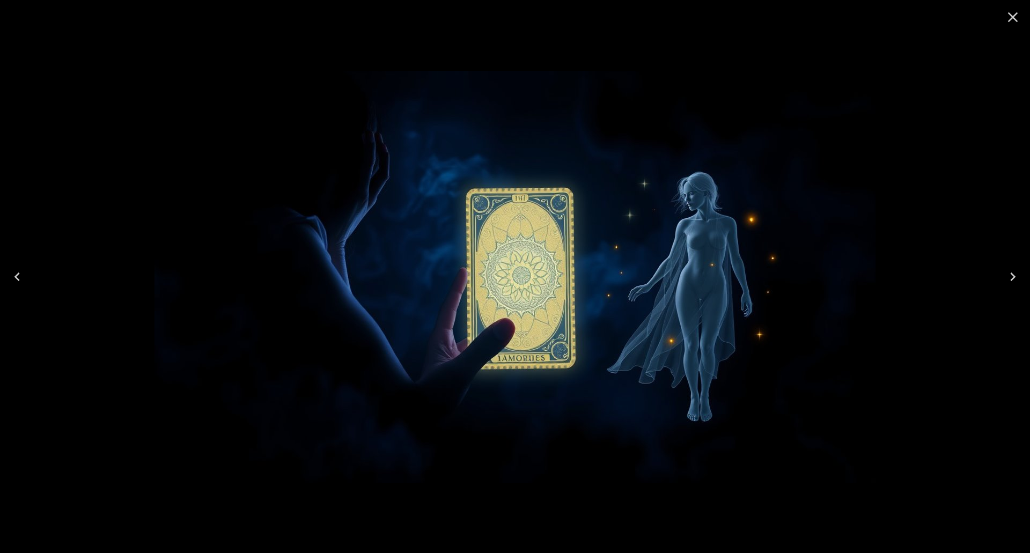
click at [1009, 16] on icon "Close" at bounding box center [1012, 17] width 17 height 17
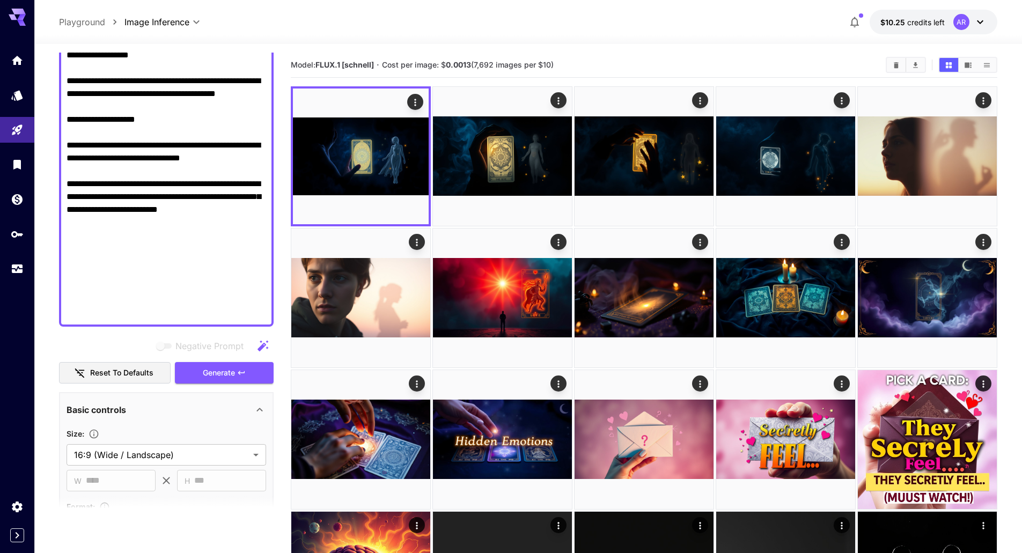
scroll to position [467, 0]
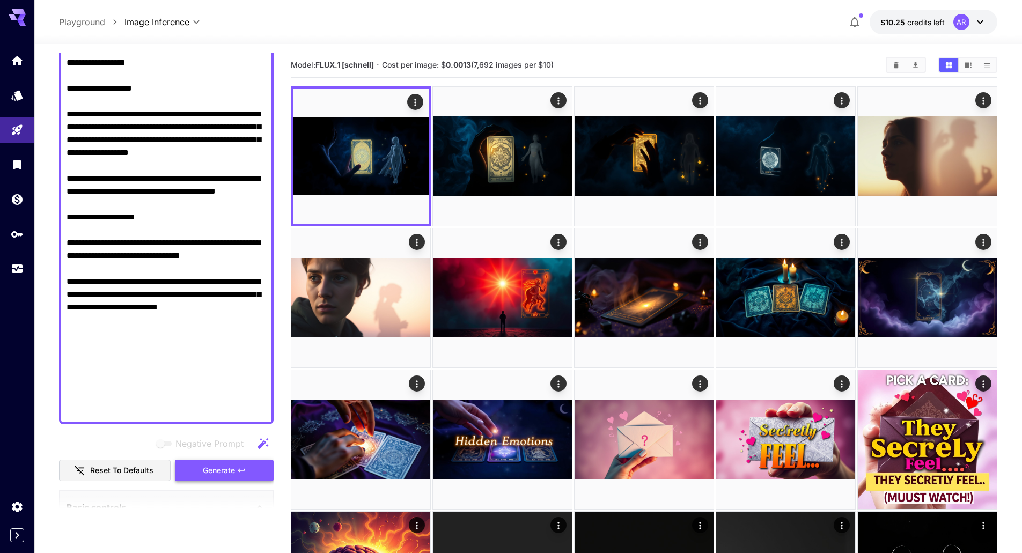
click at [215, 469] on span "Generate" at bounding box center [219, 470] width 32 height 13
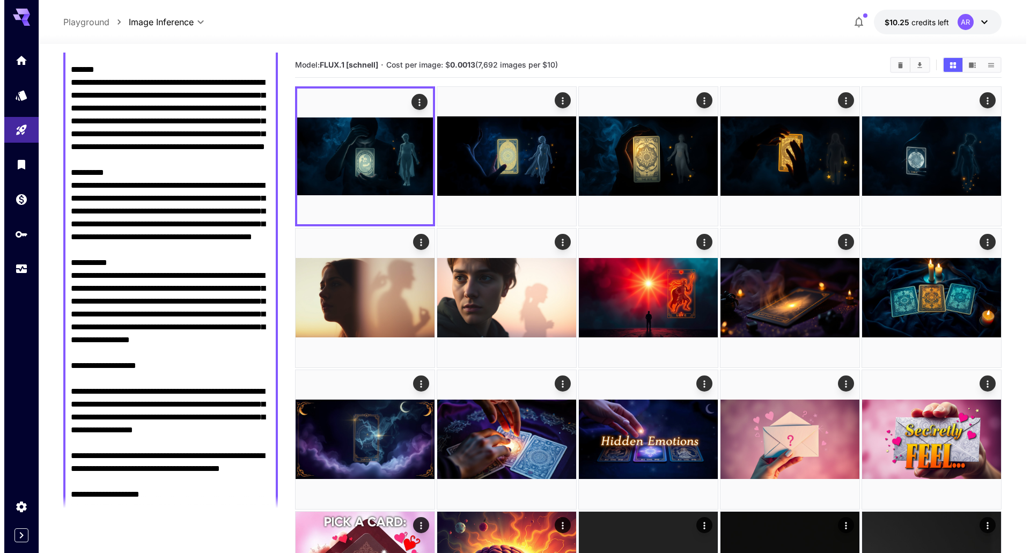
scroll to position [92, 0]
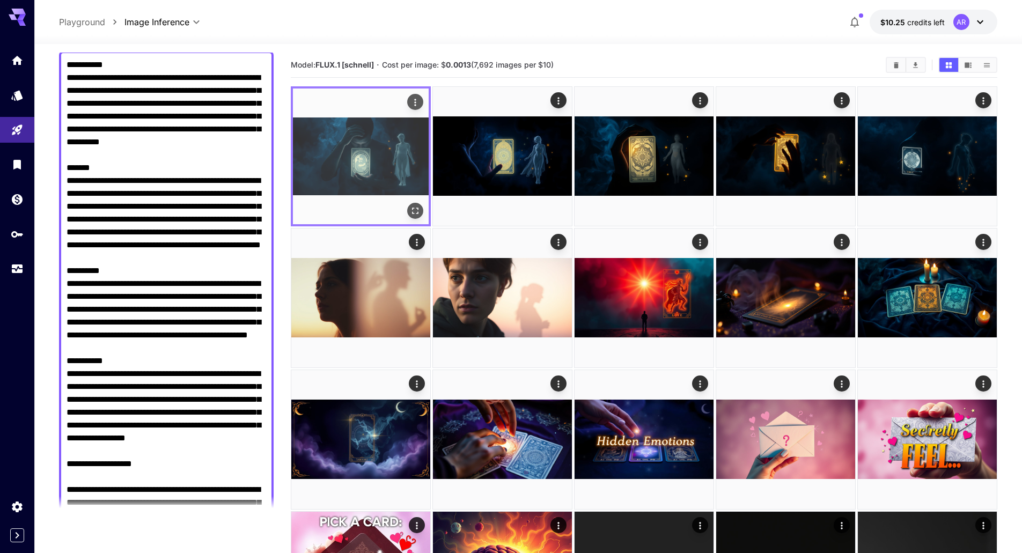
click at [416, 212] on icon "Open in fullscreen" at bounding box center [415, 210] width 11 height 11
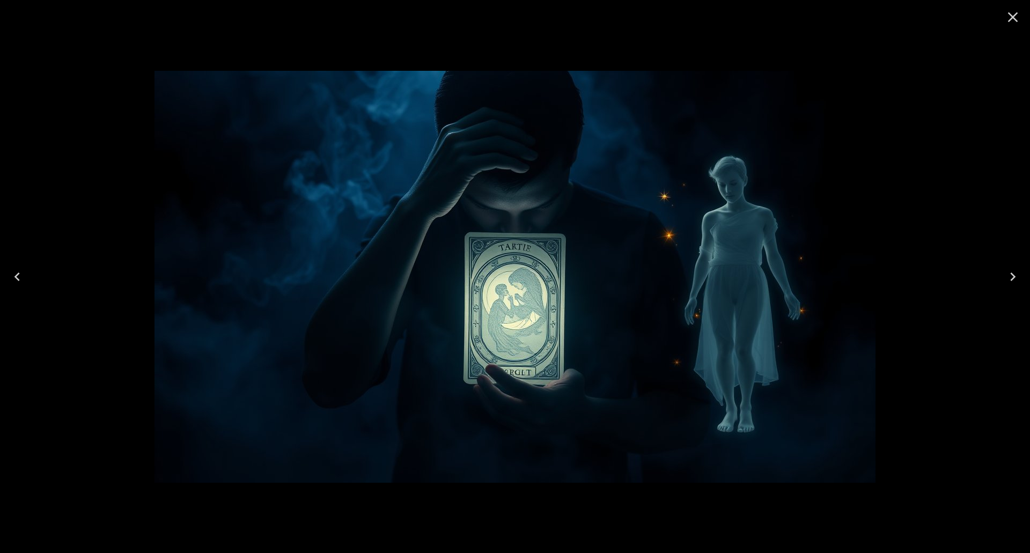
click at [1015, 275] on icon "Next" at bounding box center [1012, 276] width 17 height 17
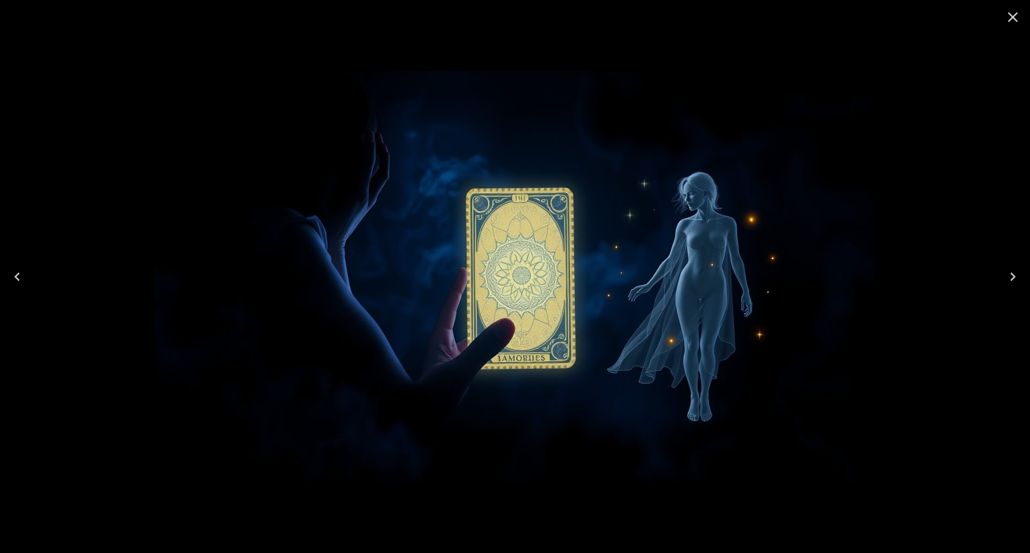
click at [1015, 275] on icon "Next" at bounding box center [1012, 276] width 17 height 17
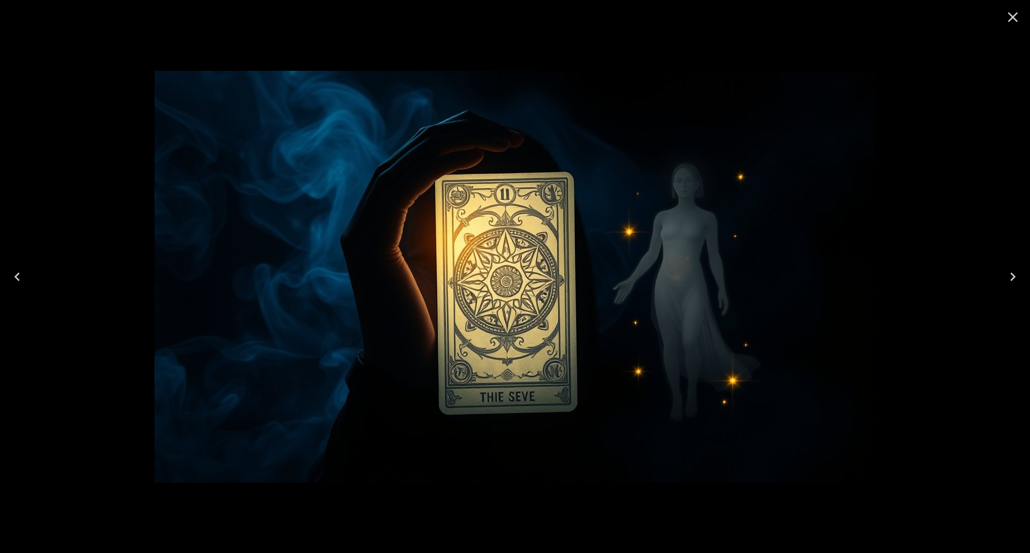
click at [1015, 275] on icon "Next" at bounding box center [1012, 276] width 17 height 17
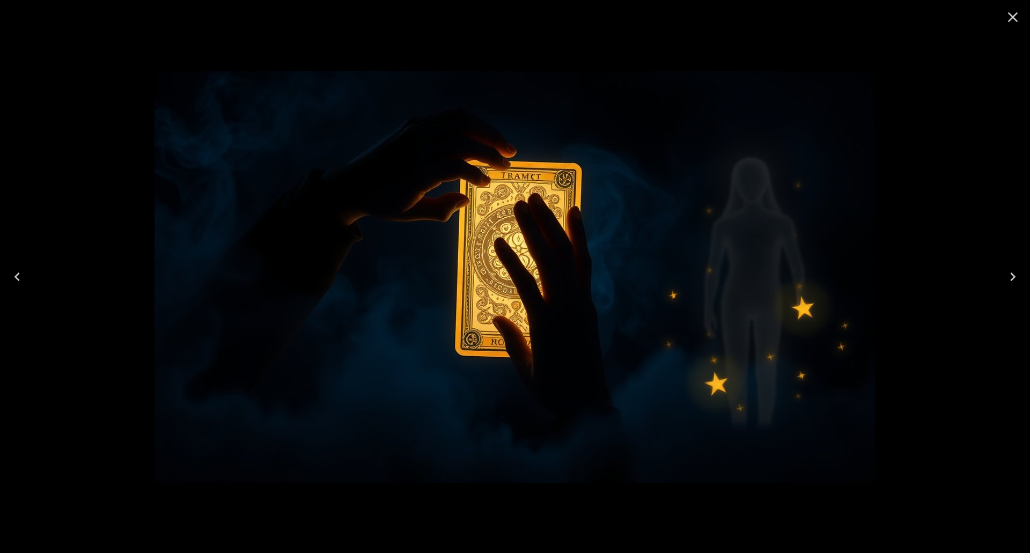
click at [1015, 275] on icon "Next" at bounding box center [1012, 276] width 17 height 17
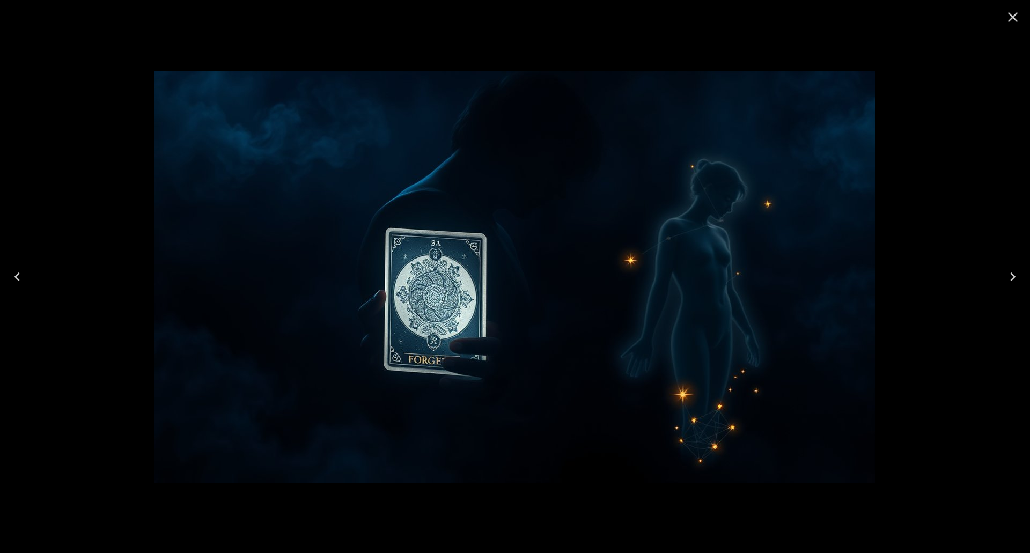
click at [18, 273] on icon "Previous" at bounding box center [17, 276] width 17 height 17
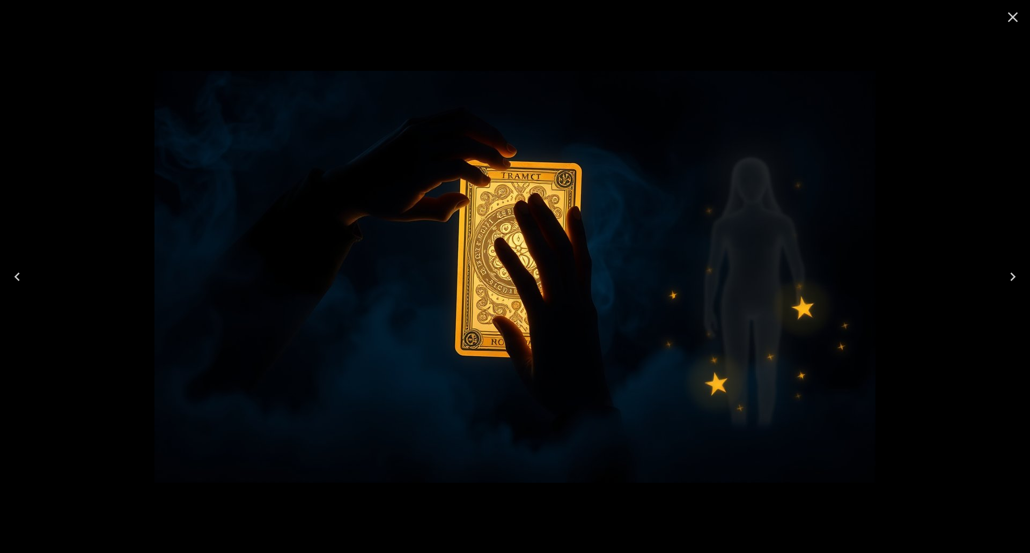
click at [18, 273] on icon "Previous" at bounding box center [17, 276] width 17 height 17
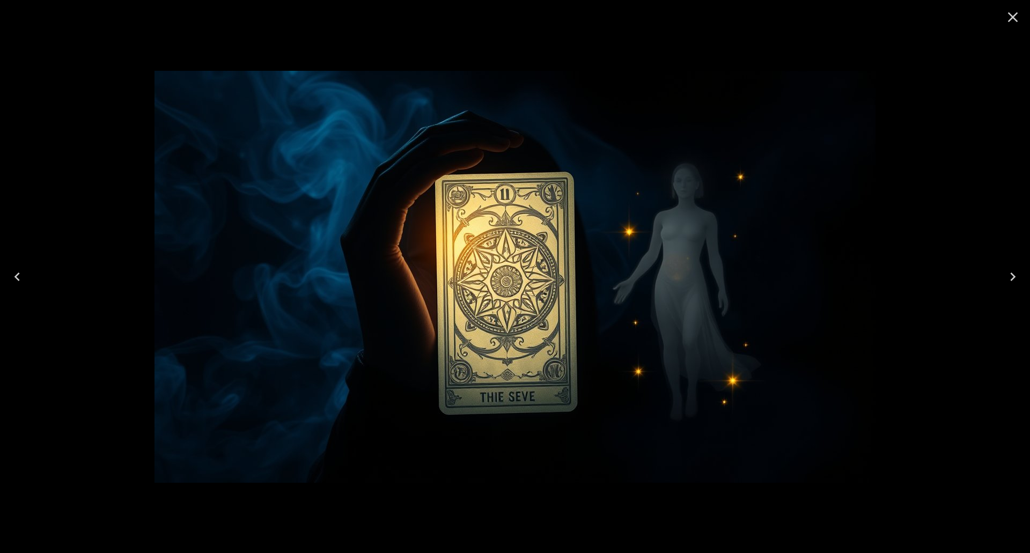
click at [18, 273] on icon "Previous" at bounding box center [17, 276] width 17 height 17
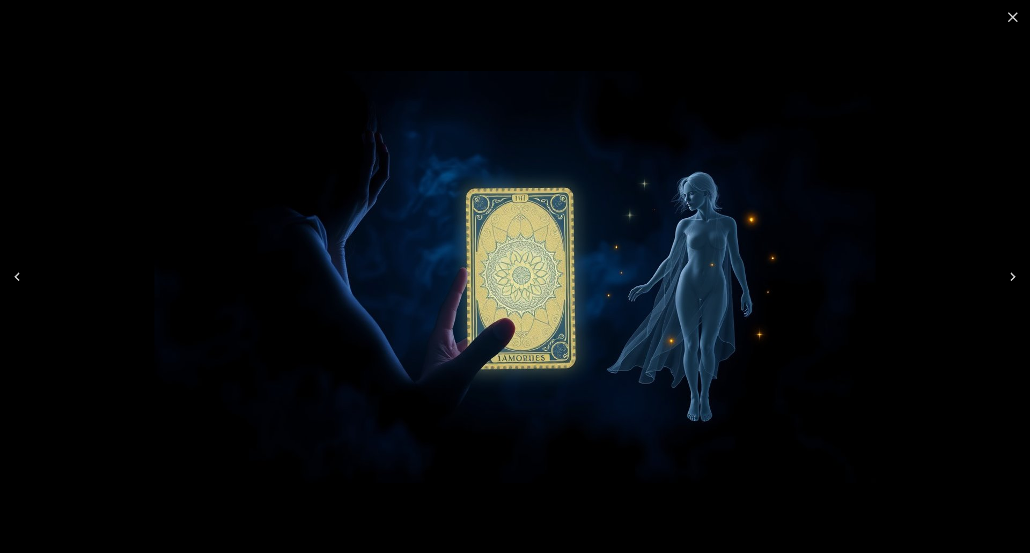
click at [18, 273] on icon "Previous" at bounding box center [17, 276] width 17 height 17
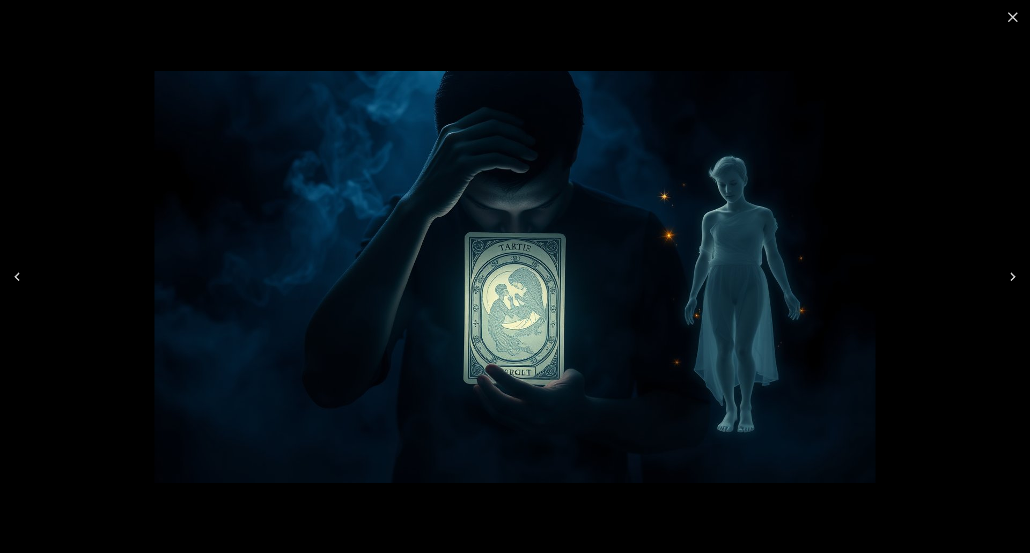
click at [18, 273] on icon "Previous" at bounding box center [17, 276] width 17 height 17
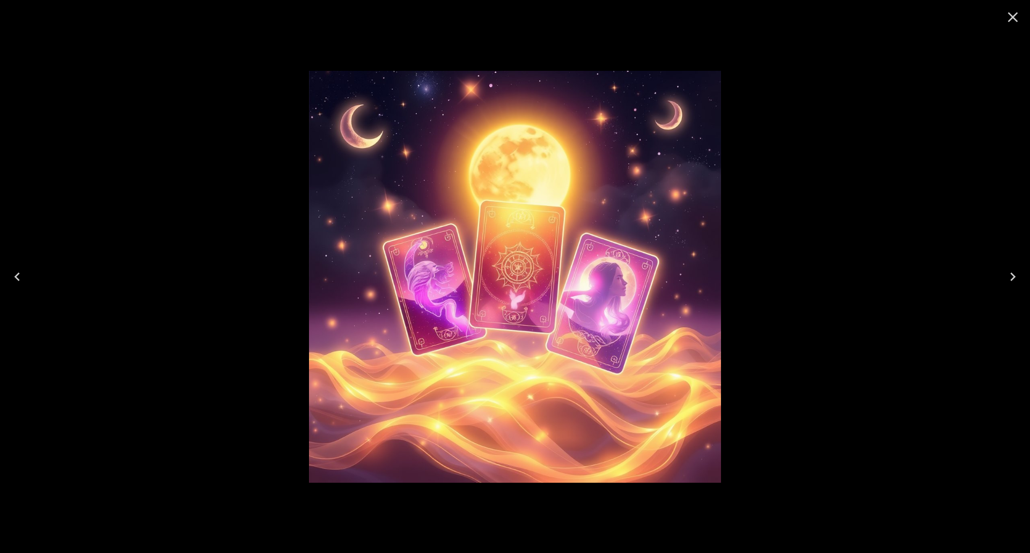
click at [1015, 275] on icon "Next" at bounding box center [1012, 276] width 17 height 17
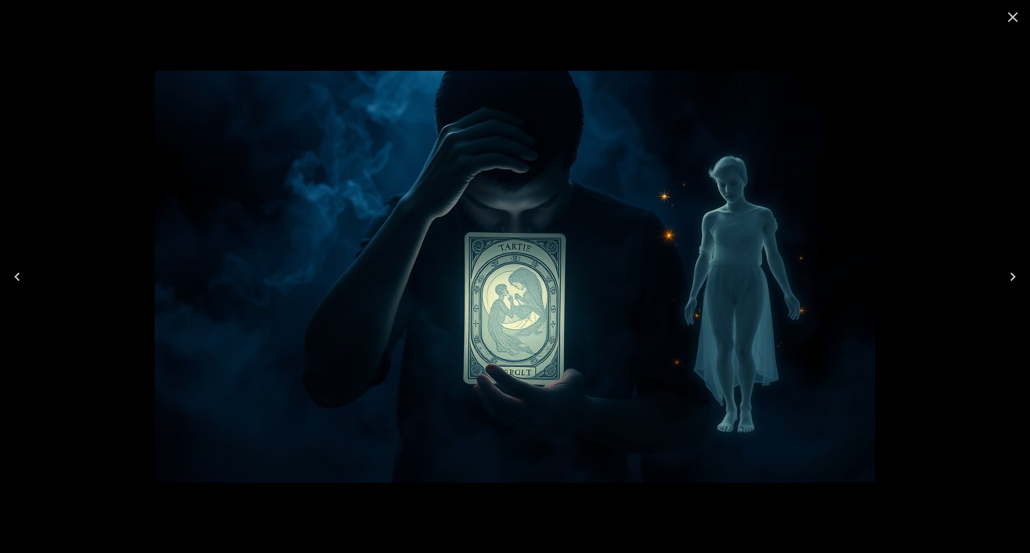
click at [1008, 21] on icon "Close" at bounding box center [1013, 17] width 10 height 10
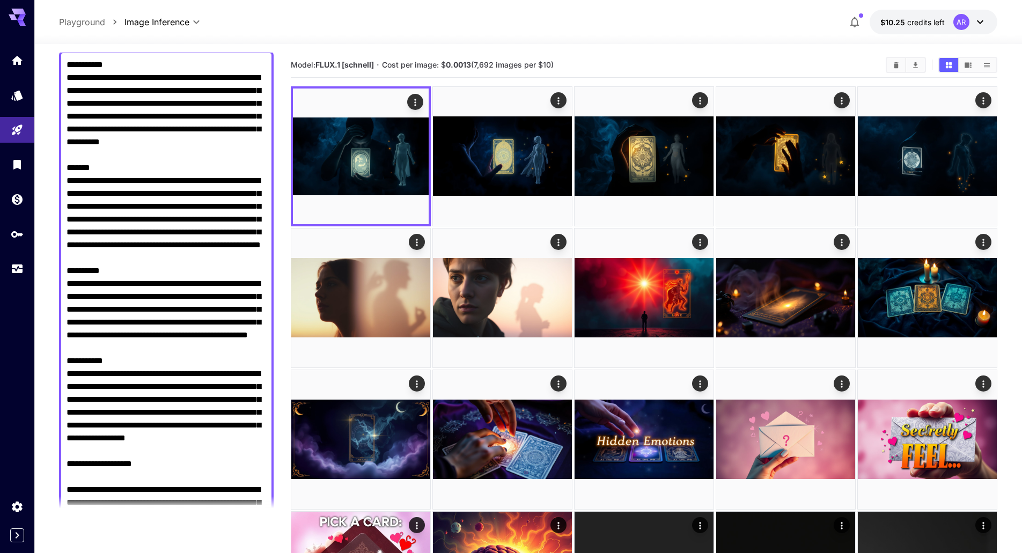
click at [169, 123] on textarea "Negative Prompt" at bounding box center [165, 425] width 199 height 734
paste textarea "**********"
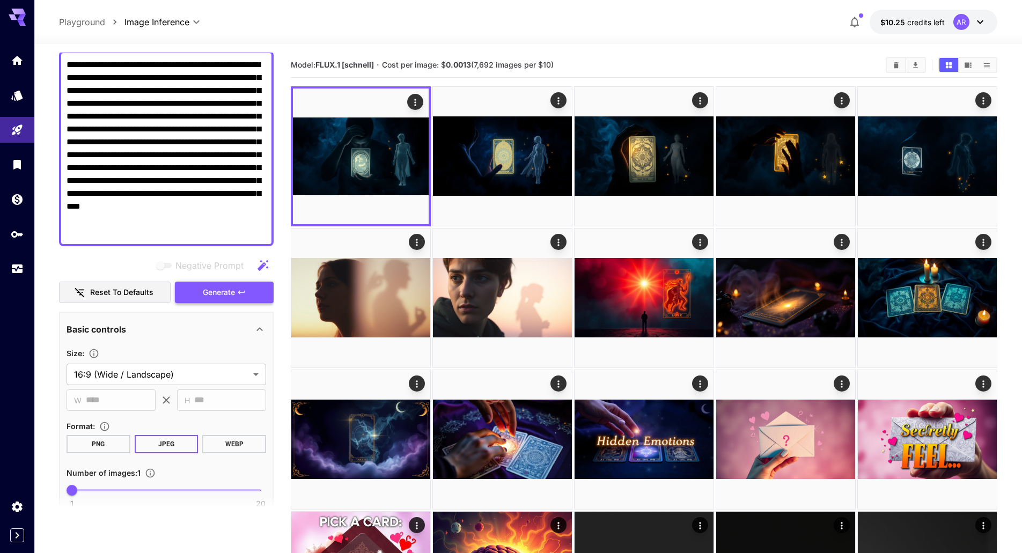
click at [227, 300] on button "Generate" at bounding box center [224, 293] width 99 height 22
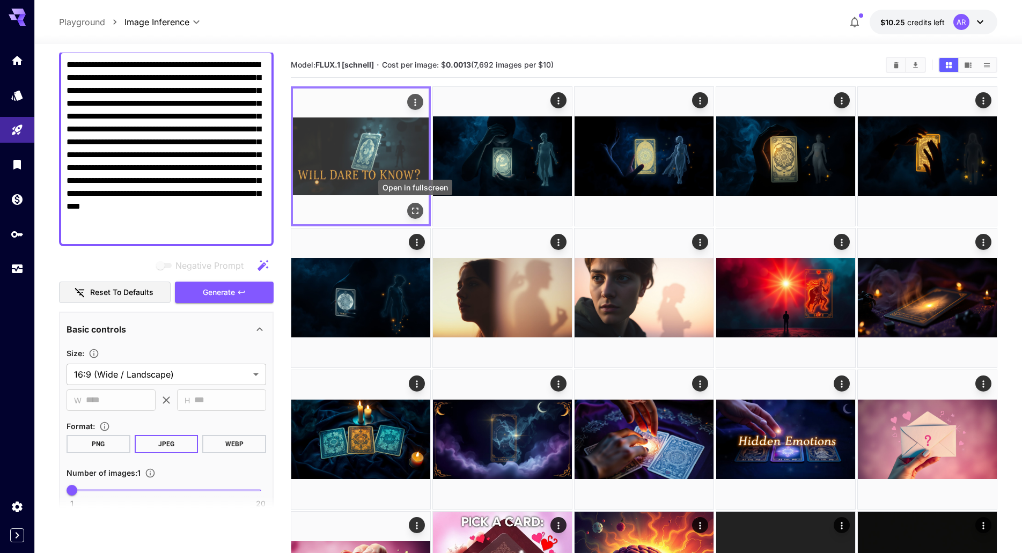
click at [419, 203] on div "Open in fullscreen" at bounding box center [415, 211] width 16 height 16
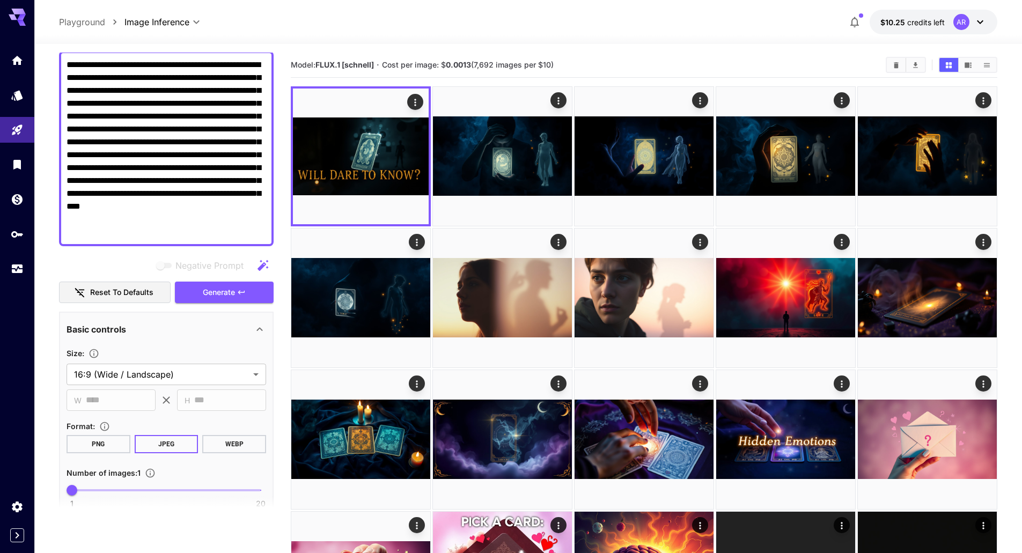
click at [177, 136] on textarea "**********" at bounding box center [165, 148] width 199 height 180
paste textarea
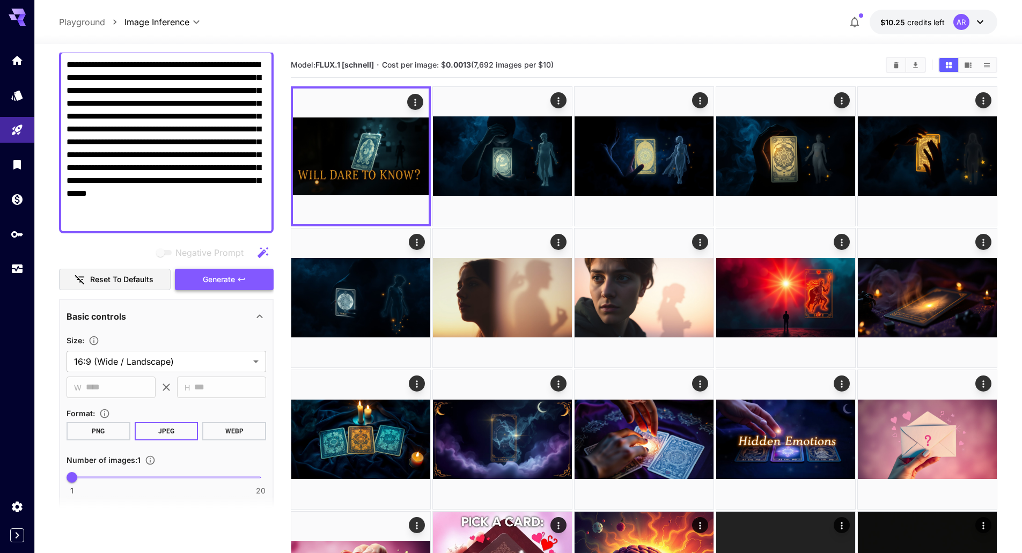
type textarea "**********"
click at [237, 278] on icon "button" at bounding box center [241, 279] width 9 height 9
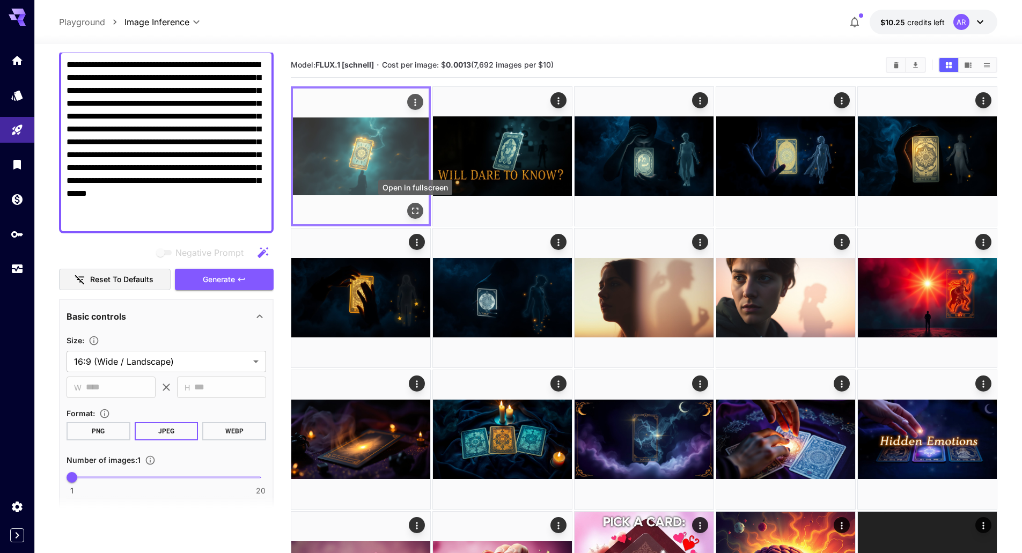
click at [415, 210] on icon "Open in fullscreen" at bounding box center [415, 210] width 11 height 11
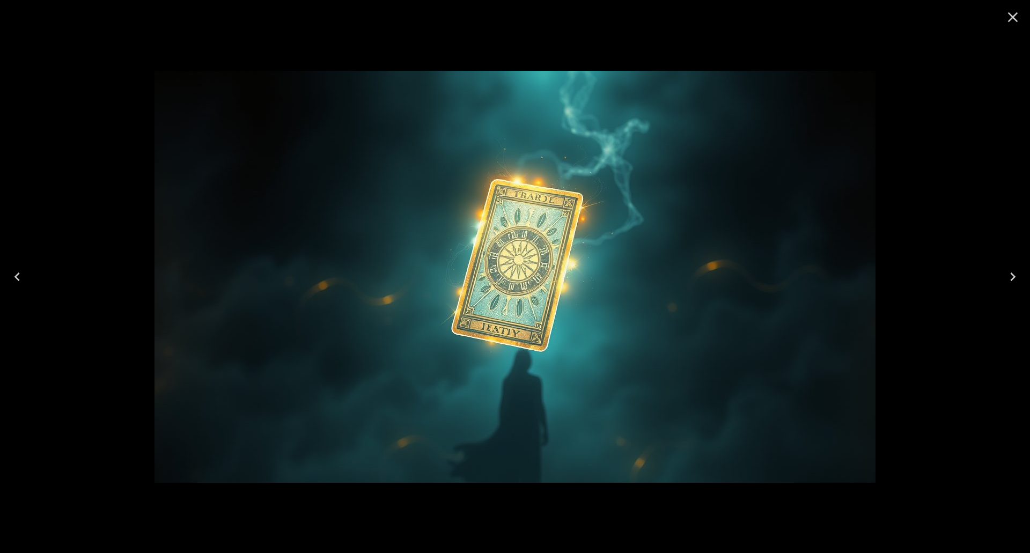
click at [1014, 276] on icon "Next" at bounding box center [1012, 276] width 5 height 9
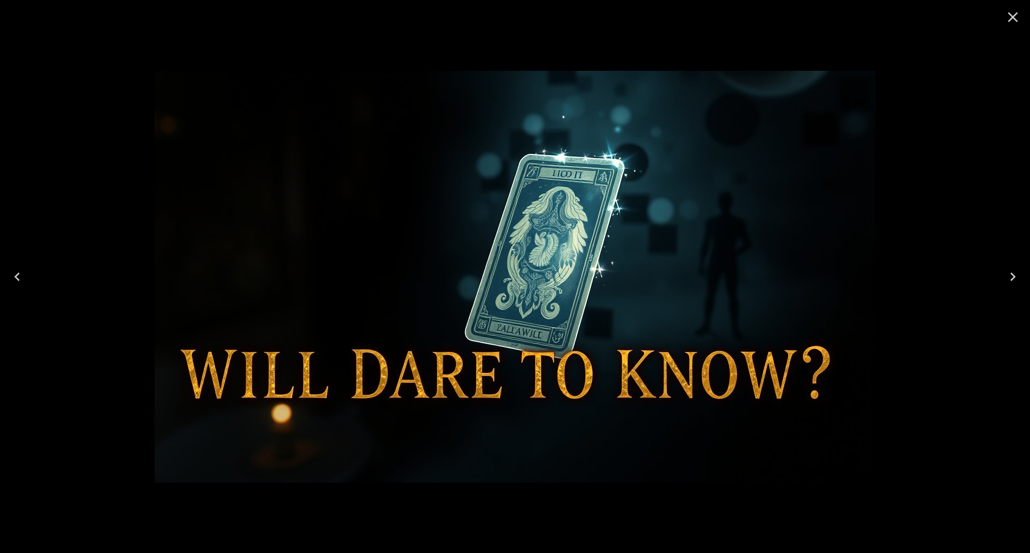
click at [1014, 18] on icon "Close" at bounding box center [1013, 17] width 10 height 10
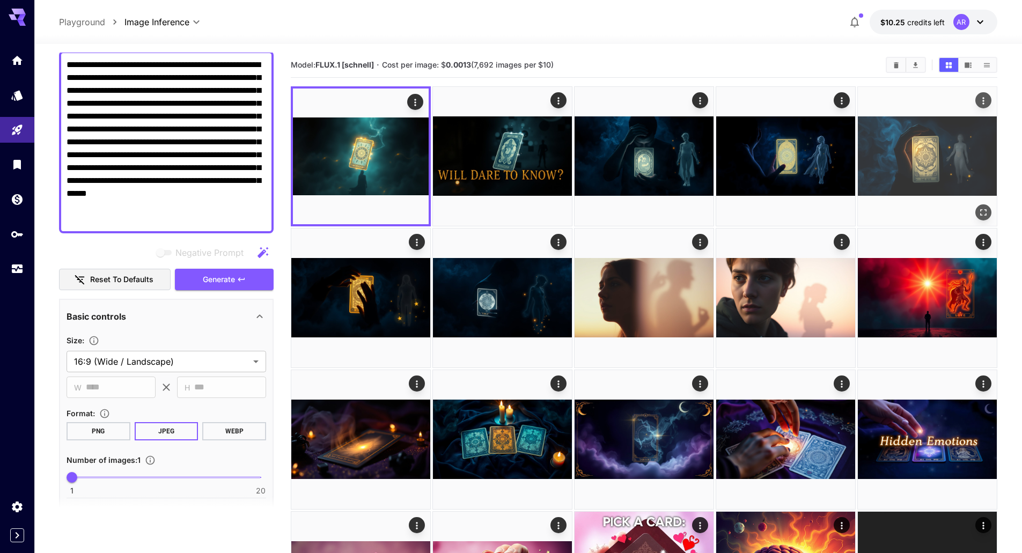
click at [222, 271] on button "Generate" at bounding box center [224, 280] width 99 height 22
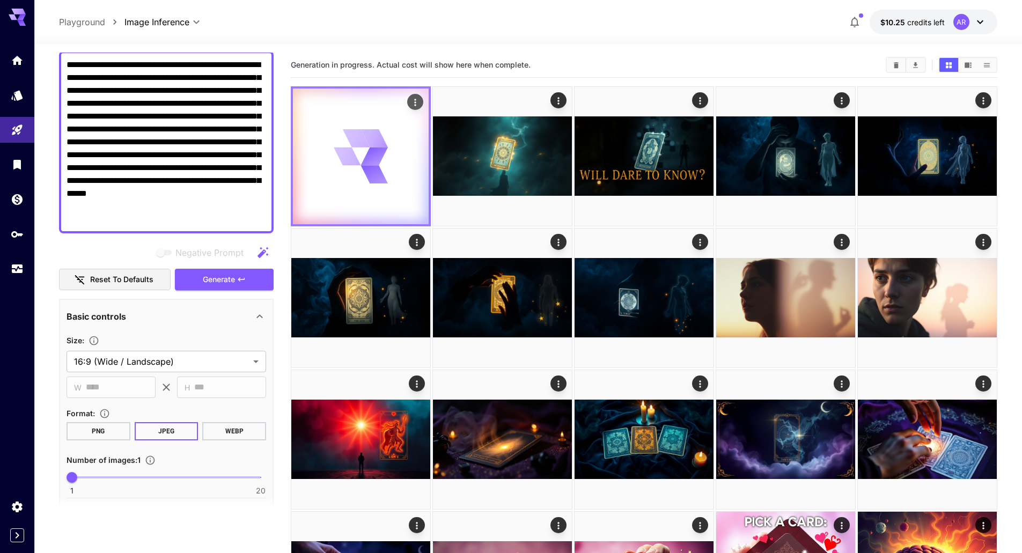
click at [373, 188] on div at bounding box center [361, 156] width 136 height 136
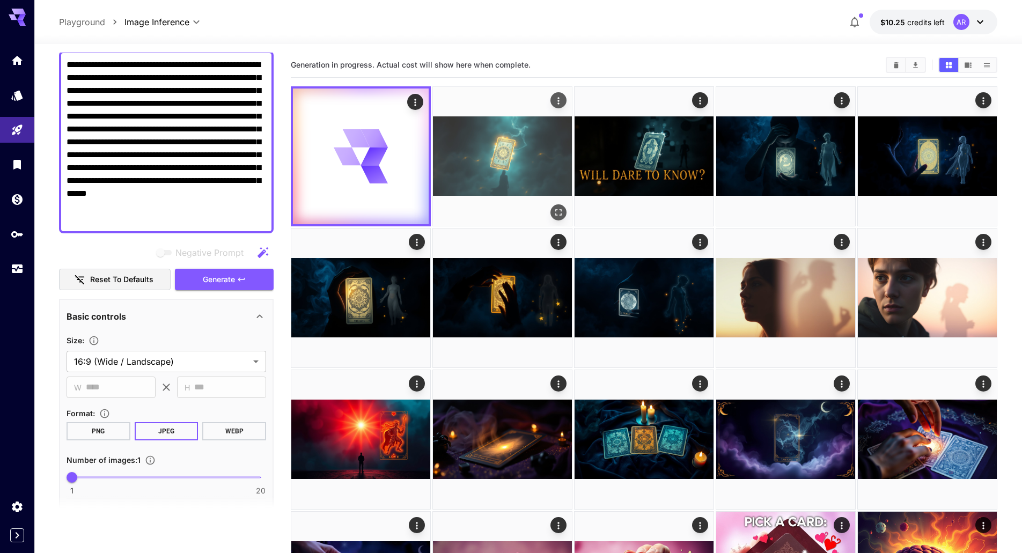
click at [517, 174] on img at bounding box center [502, 156] width 139 height 139
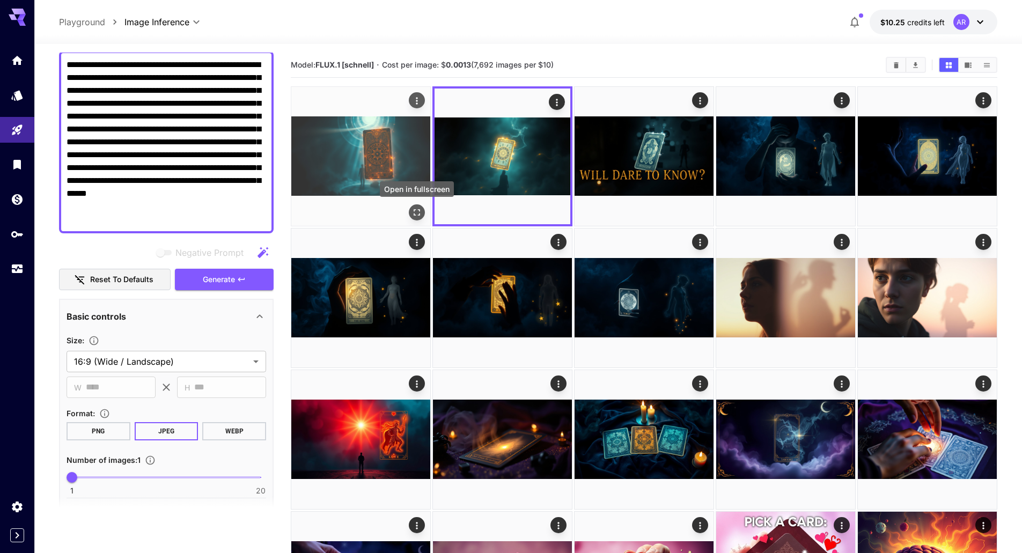
click at [421, 210] on icon "Open in fullscreen" at bounding box center [416, 212] width 11 height 11
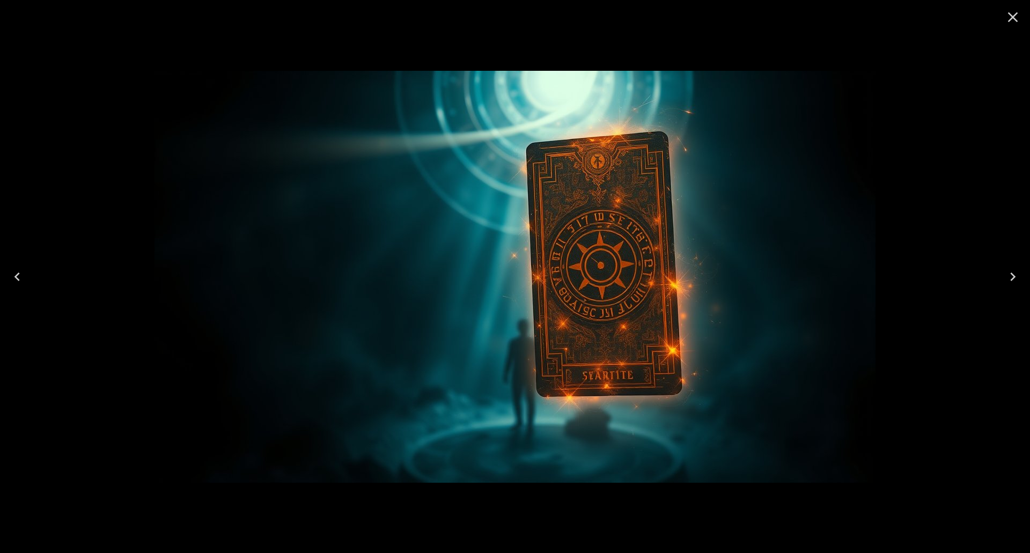
click at [1019, 271] on icon "Next" at bounding box center [1012, 276] width 17 height 17
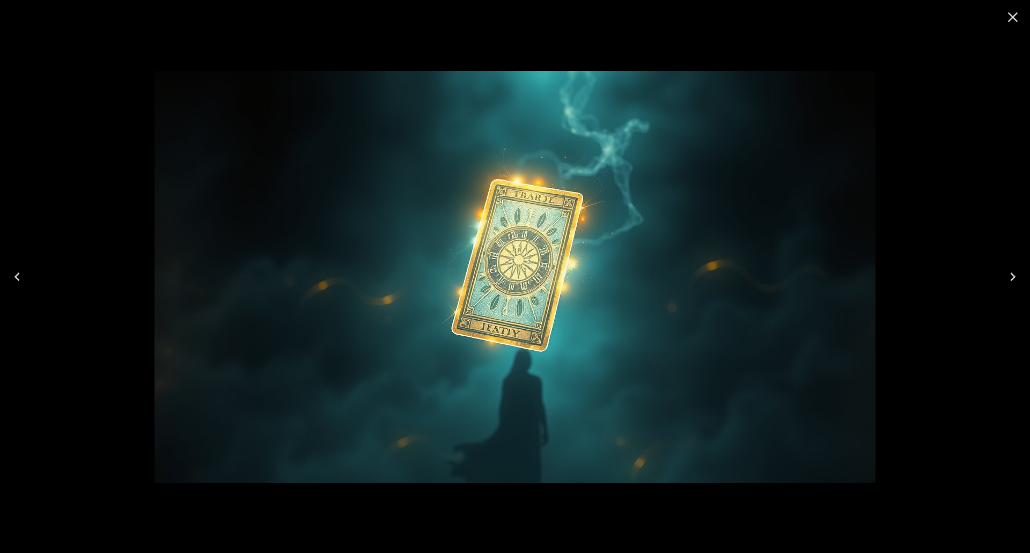
click at [1015, 25] on icon "Close" at bounding box center [1012, 17] width 17 height 17
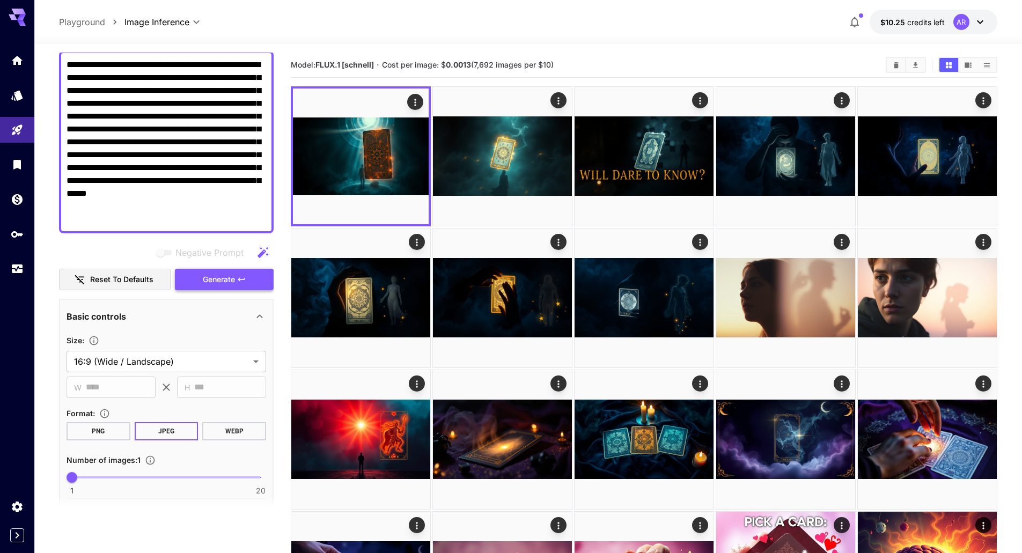
click at [230, 284] on span "Generate" at bounding box center [219, 279] width 32 height 13
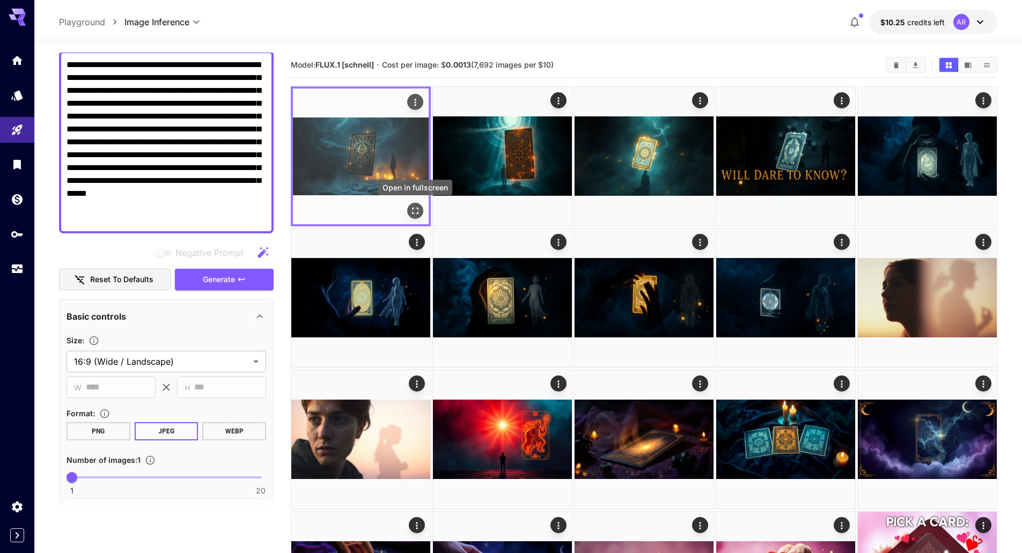
click at [417, 204] on button "Open in fullscreen" at bounding box center [415, 211] width 16 height 16
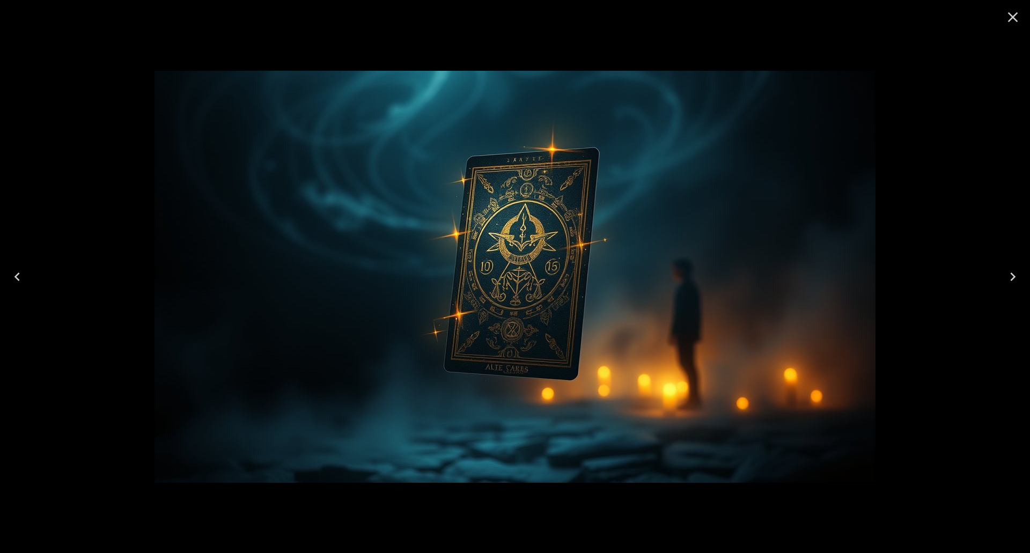
click at [1015, 277] on icon "Next" at bounding box center [1012, 276] width 5 height 9
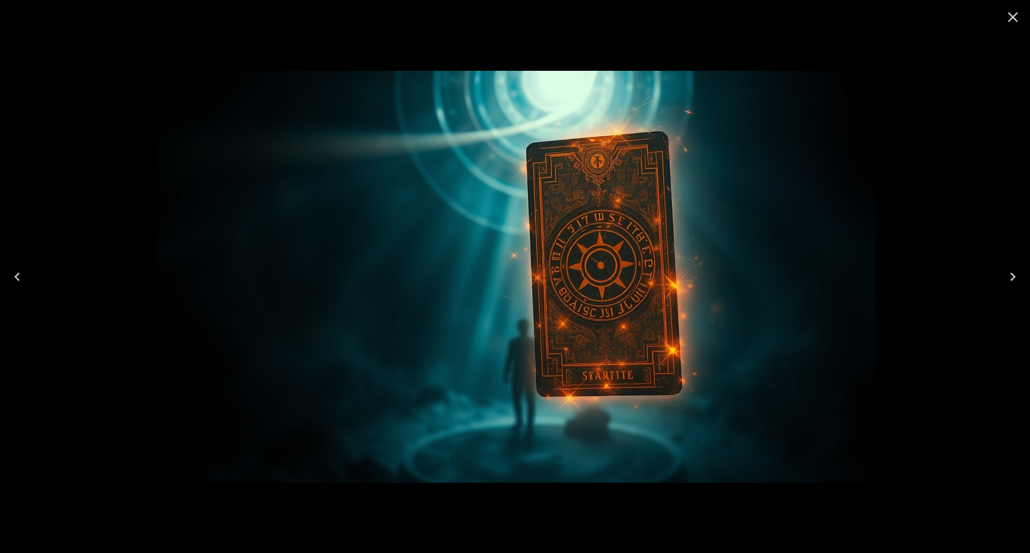
click at [1015, 277] on icon "Next" at bounding box center [1012, 276] width 5 height 9
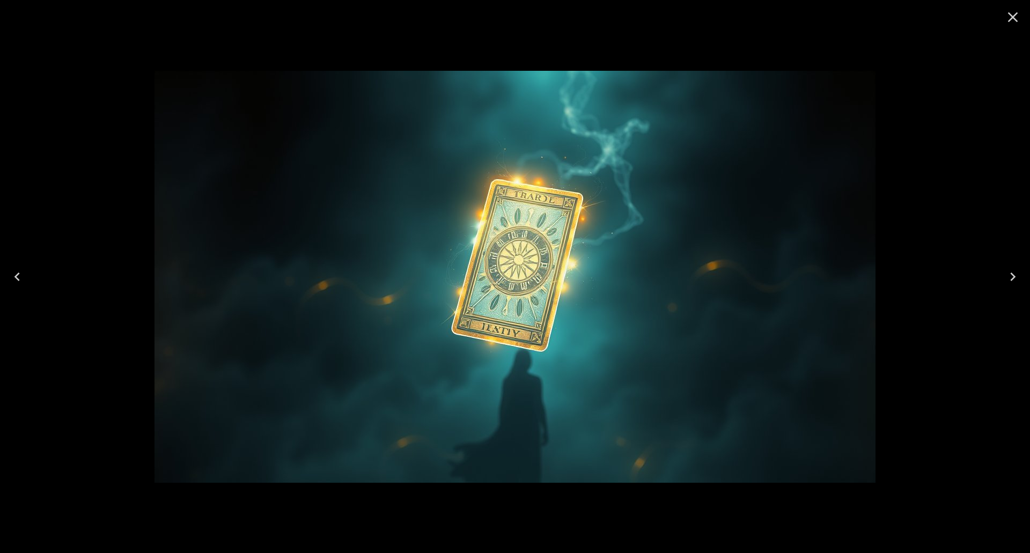
click at [1012, 276] on icon "Next" at bounding box center [1012, 276] width 17 height 17
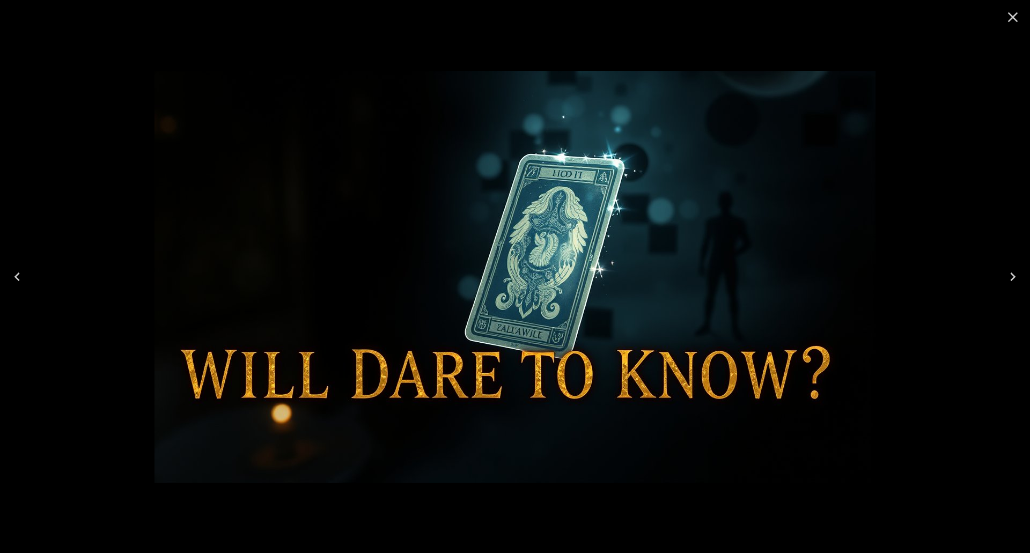
click at [19, 282] on icon "Previous" at bounding box center [17, 276] width 17 height 17
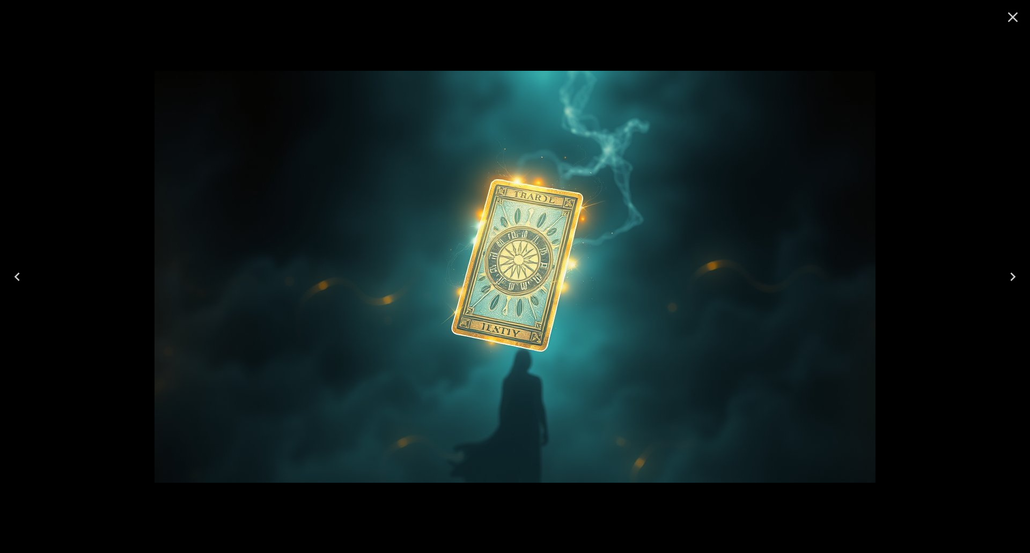
click at [18, 274] on icon "Previous" at bounding box center [16, 276] width 5 height 9
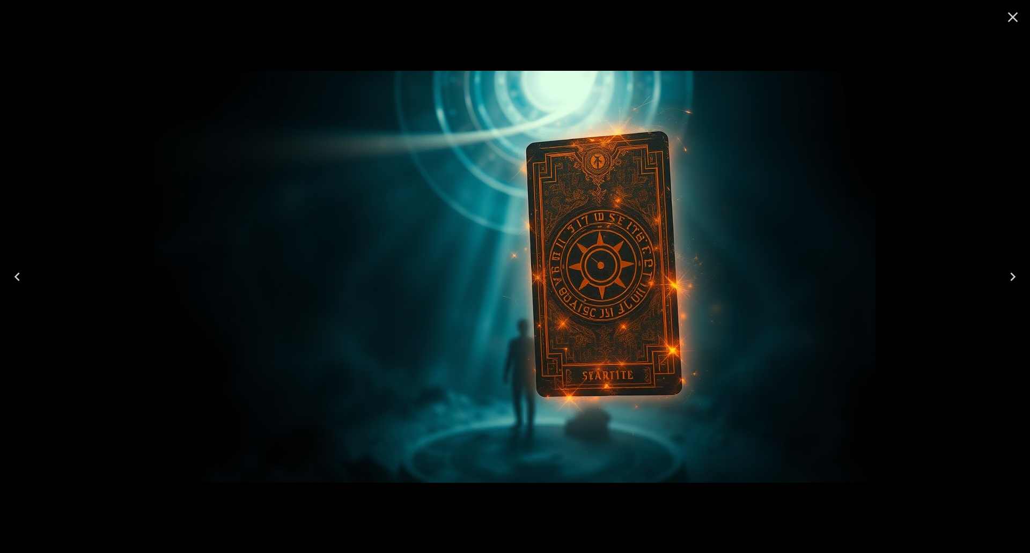
click at [16, 279] on icon "Previous" at bounding box center [17, 276] width 17 height 17
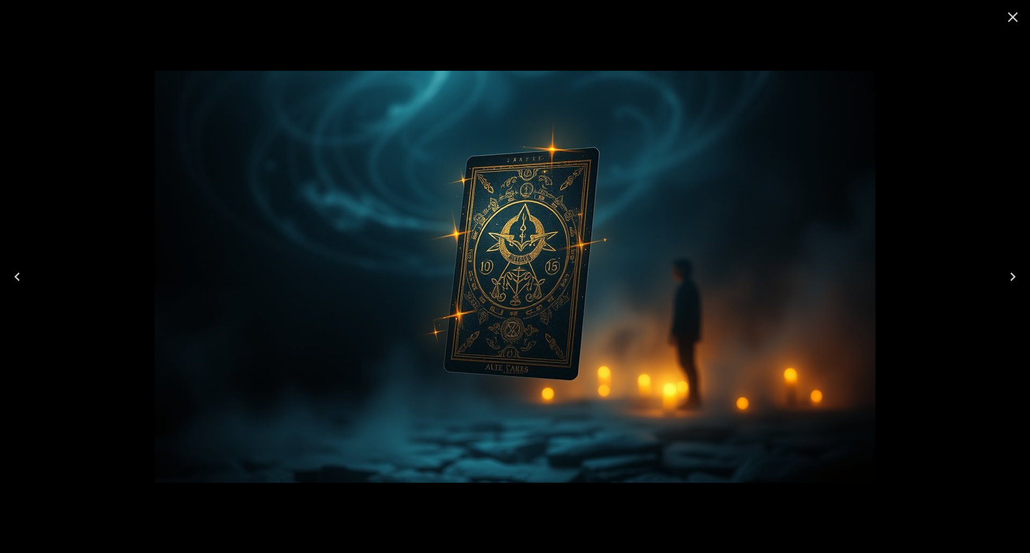
scroll to position [92, 0]
